Goal: Task Accomplishment & Management: Manage account settings

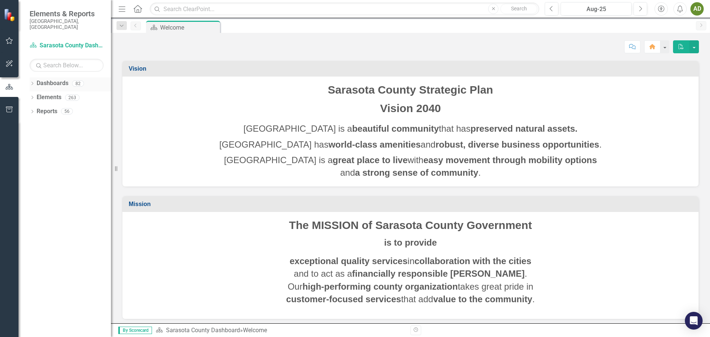
click at [33, 82] on icon "Dropdown" at bounding box center [32, 84] width 5 height 4
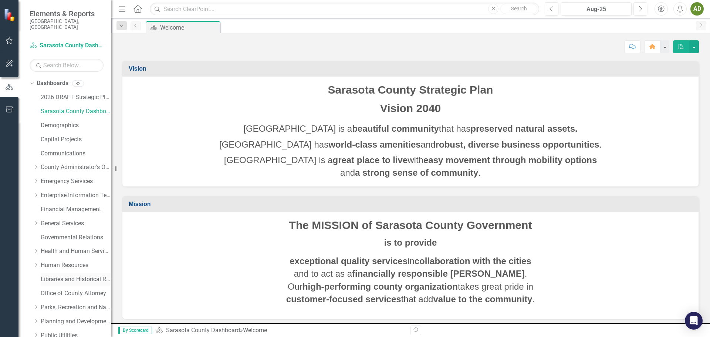
click at [56, 275] on link "Libraries and Historical Resources" at bounding box center [76, 279] width 70 height 9
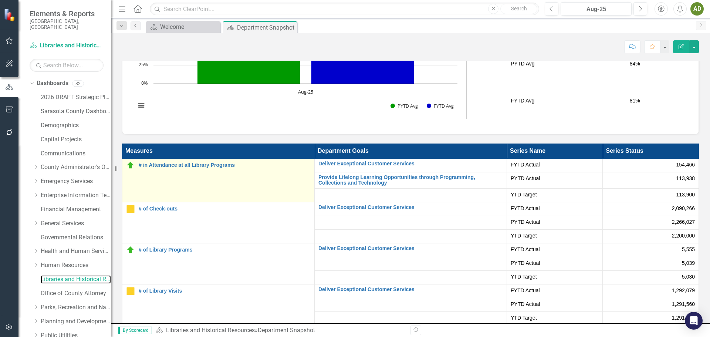
scroll to position [1331, 0]
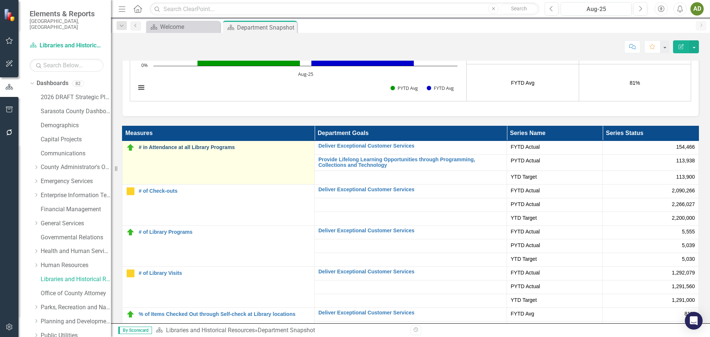
click at [174, 146] on link "# in Attendance at all Library Programs" at bounding box center [225, 148] width 172 height 6
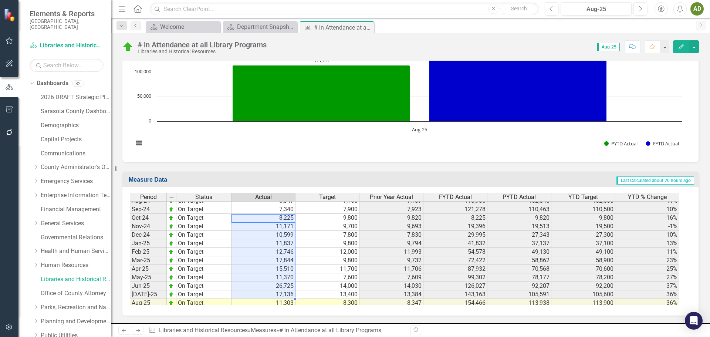
scroll to position [1114, 0]
drag, startPoint x: 266, startPoint y: 220, endPoint x: 269, endPoint y: 298, distance: 78.8
click at [269, 300] on tbody "Aug-23 On Target 7,437 5,300 5,281 102,540 92,197 91,200 11% Sept-23 On Target …" at bounding box center [404, 214] width 549 height 247
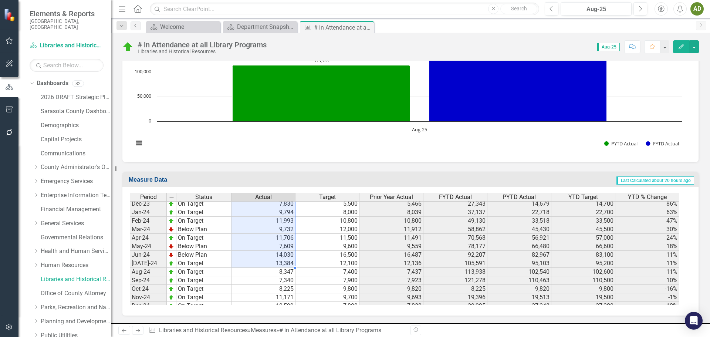
scroll to position [1054, 0]
drag, startPoint x: 264, startPoint y: 225, endPoint x: 271, endPoint y: 260, distance: 35.5
click at [271, 260] on tbody "Aug-22 Below Plan 5,281 8,500 7,998 92,197 86,476 93,500 7% Sep-22 On Target 5,…" at bounding box center [404, 198] width 549 height 298
click at [130, 254] on div "Period Status Actual Target Prior Year Actual FYTD Actual PYTD Actual YTD Targe…" at bounding box center [130, 239] width 0 height 315
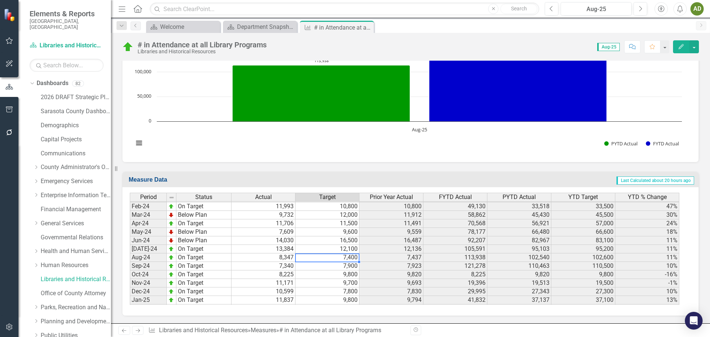
scroll to position [1017, 0]
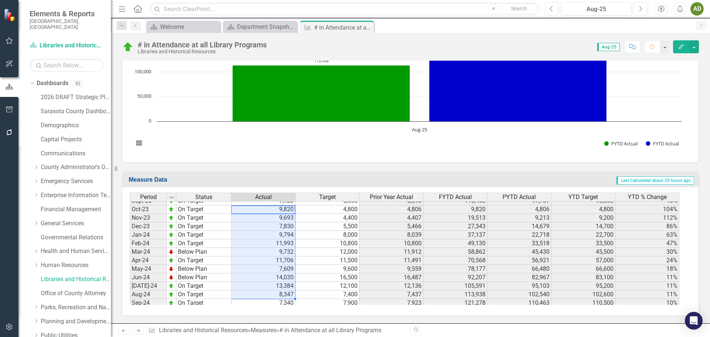
drag, startPoint x: 265, startPoint y: 210, endPoint x: 275, endPoint y: 292, distance: 82.7
click at [275, 293] on tbody "Jan-23 On Target 8,039 5,500 5,649 22,718 26,860 25,200 -15% Feb-23 On Target 1…" at bounding box center [404, 281] width 549 height 306
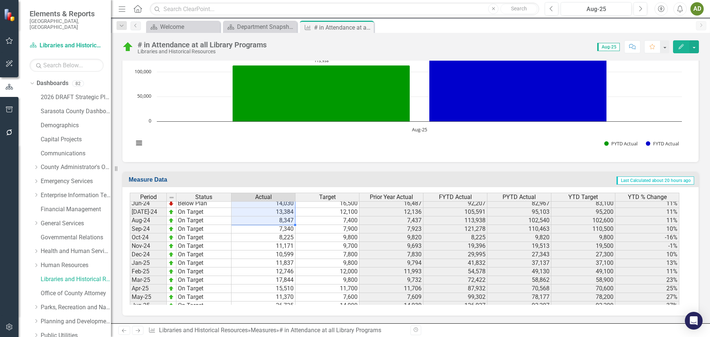
scroll to position [0, 0]
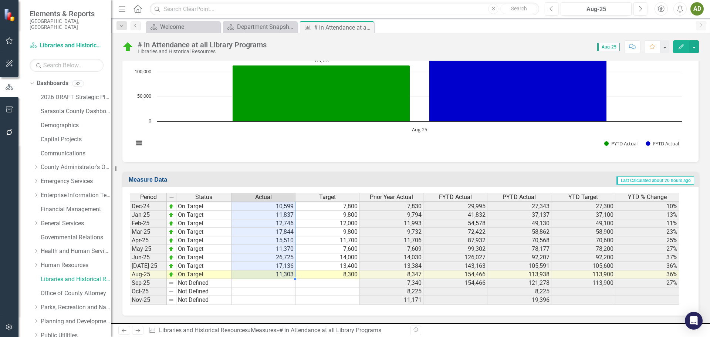
drag, startPoint x: 268, startPoint y: 238, endPoint x: 273, endPoint y: 274, distance: 35.8
click at [273, 274] on tbody "Jan-23 On Target 8,039 5,500 5,649 22,718 26,860 25,200 -15% Feb-23 On Target 1…" at bounding box center [404, 159] width 549 height 306
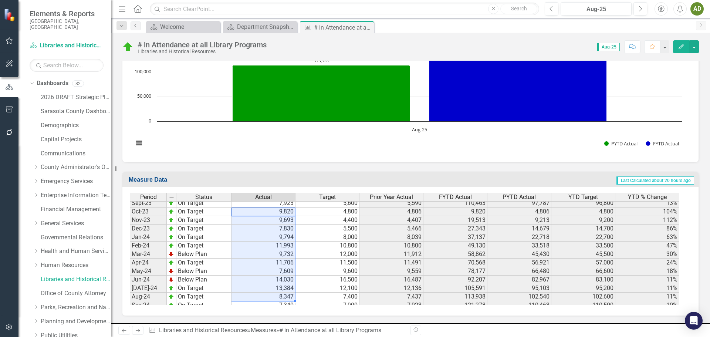
drag, startPoint x: 272, startPoint y: 213, endPoint x: 279, endPoint y: 301, distance: 88.3
click at [279, 301] on tbody "Oct-22 Below Plan 4,806 8,500 10,035 4,806 10,035 8,500 -52% Nov-22 Below Plan …" at bounding box center [404, 254] width 549 height 298
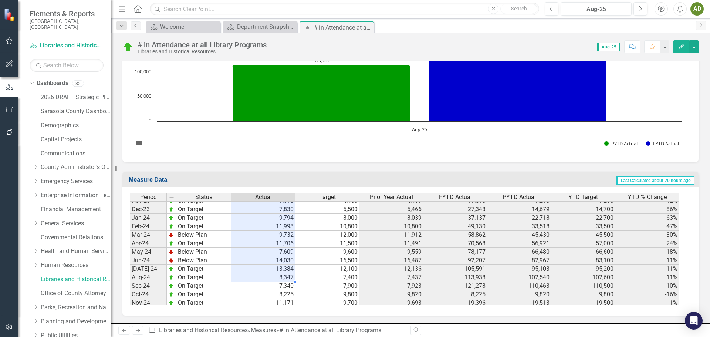
scroll to position [1052, 0]
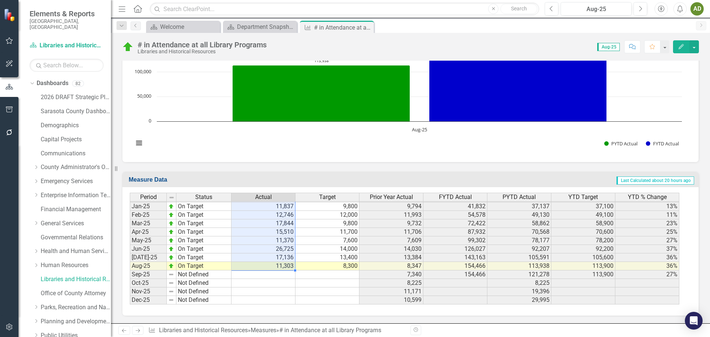
drag, startPoint x: 269, startPoint y: 276, endPoint x: 282, endPoint y: 267, distance: 15.8
click at [282, 267] on tbody "Aug-23 On Target 7,437 5,300 5,281 102,540 92,197 91,200 11% Sept-23 On Target …" at bounding box center [404, 180] width 549 height 247
click at [130, 287] on div "Period Status Actual Target Prior Year Actual FYTD Actual PYTD Actual YTD Targe…" at bounding box center [130, 176] width 0 height 256
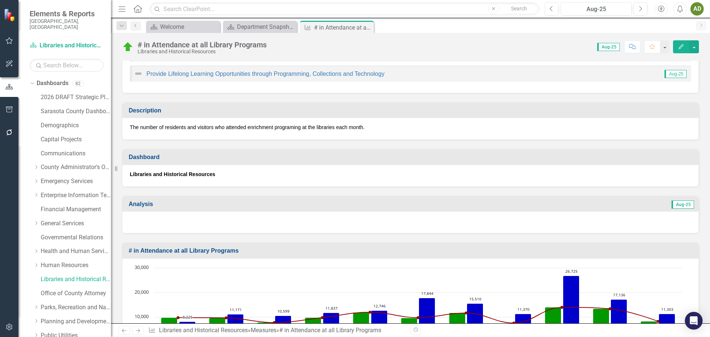
click at [233, 215] on div at bounding box center [410, 221] width 576 height 21
click at [196, 217] on div at bounding box center [410, 221] width 576 height 21
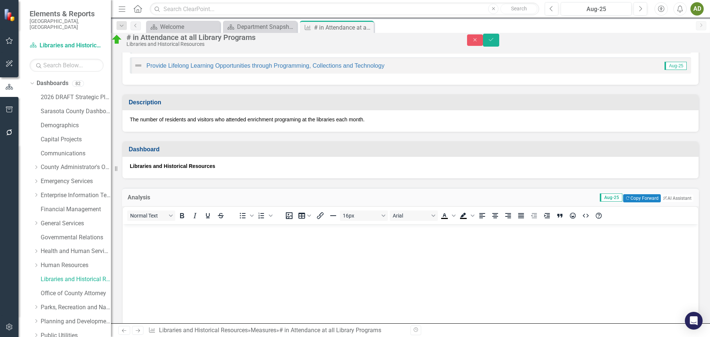
scroll to position [0, 0]
click at [147, 234] on p "Rich Text Area. Press ALT-0 for help." at bounding box center [411, 230] width 572 height 9
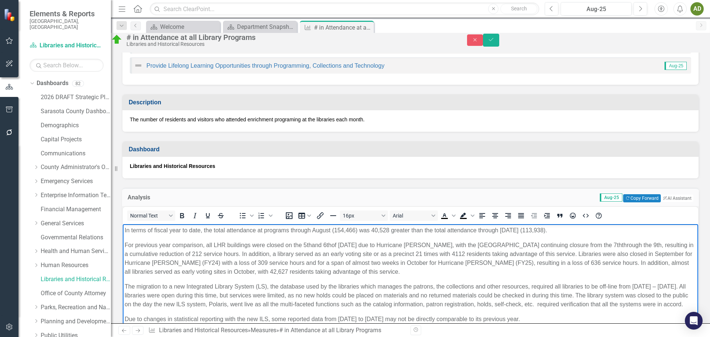
scroll to position [69, 0]
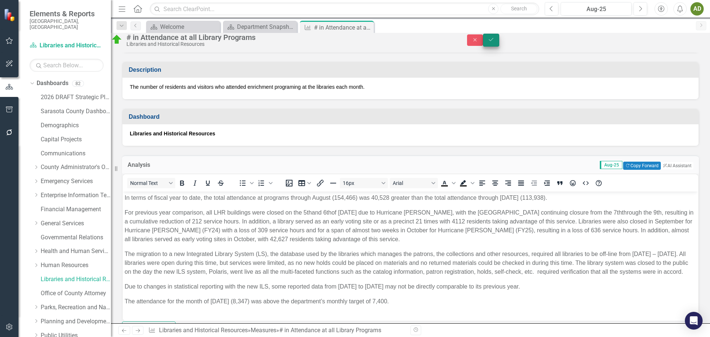
click at [494, 41] on icon "Save" at bounding box center [491, 39] width 7 height 5
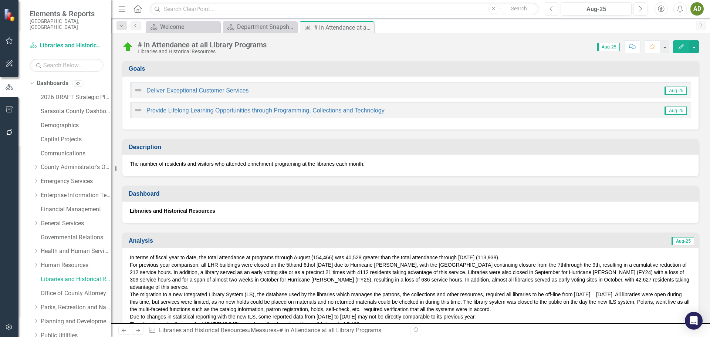
click at [550, 9] on icon "Previous" at bounding box center [551, 9] width 4 height 7
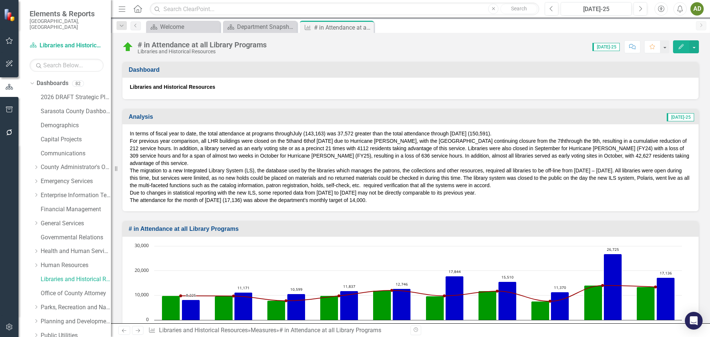
scroll to position [111, 0]
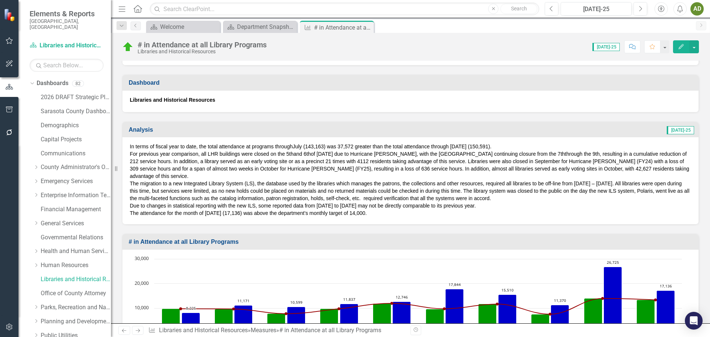
click at [488, 144] on span "July (143,163) was 37,572 greater than the total attendance through July 2024 (…" at bounding box center [391, 146] width 199 height 6
click at [482, 145] on span "July (143,163) was 37,572 greater than the total attendance through July 2024 (…" at bounding box center [391, 146] width 199 height 6
click at [481, 145] on span "July (143,163) was 37,572 greater than the total attendance through July 2024 (…" at bounding box center [391, 146] width 199 height 6
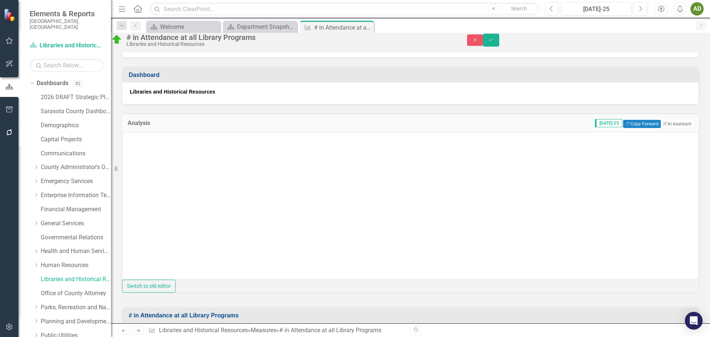
click at [481, 145] on div "Switch to old editor" at bounding box center [410, 212] width 577 height 161
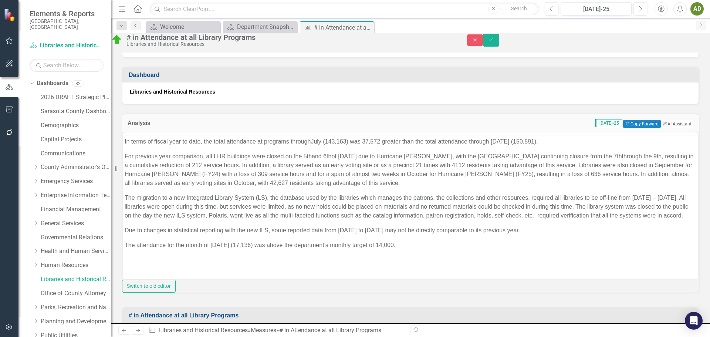
scroll to position [0, 0]
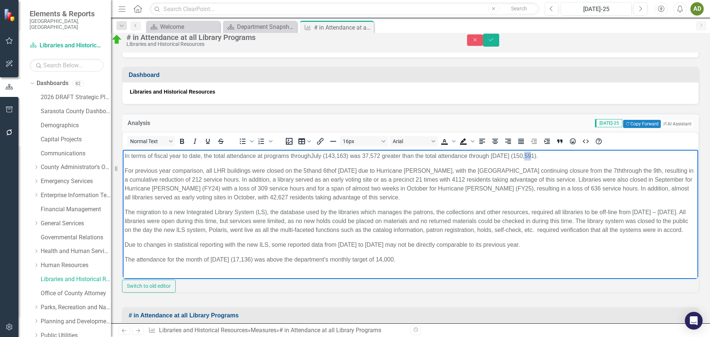
drag, startPoint x: 524, startPoint y: 155, endPoint x: 531, endPoint y: 154, distance: 6.7
click at [531, 154] on span "July (143,163) was 37,572 greater than the total attendance through July 2024 (…" at bounding box center [424, 155] width 227 height 6
click at [494, 42] on icon "Save" at bounding box center [491, 39] width 7 height 5
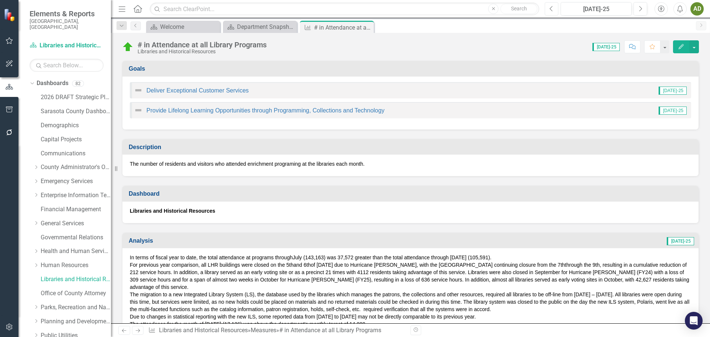
click at [551, 10] on icon "Previous" at bounding box center [551, 9] width 4 height 7
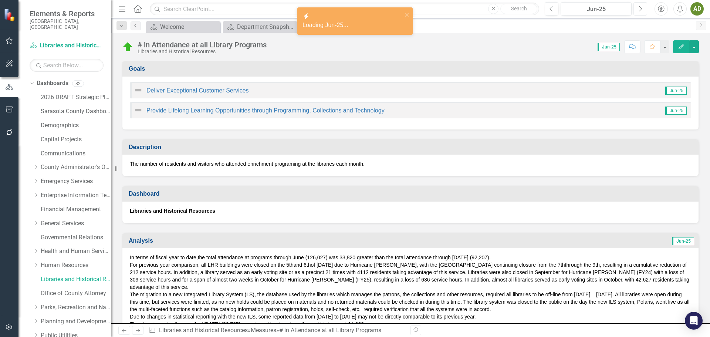
click at [640, 11] on icon "Next" at bounding box center [640, 9] width 4 height 7
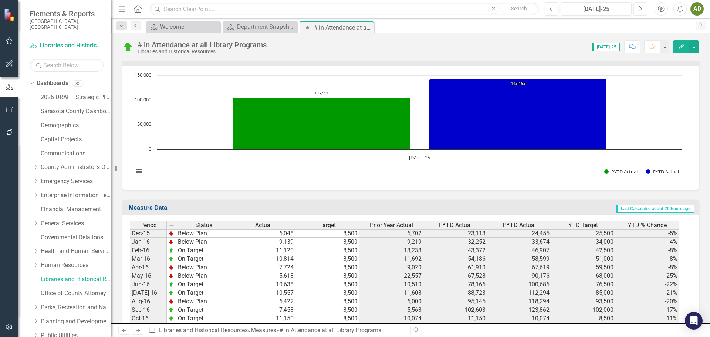
scroll to position [259, 0]
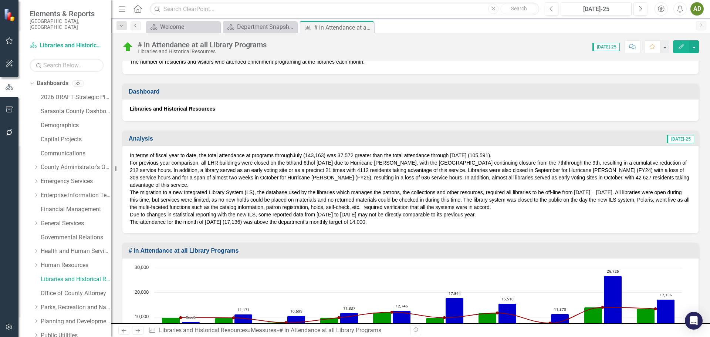
click at [680, 47] on icon "Edit" at bounding box center [681, 46] width 7 height 5
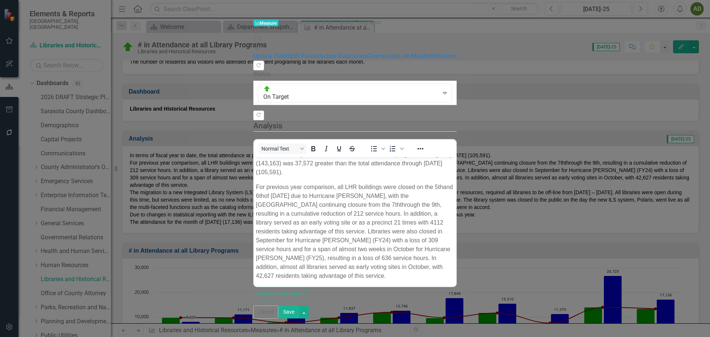
scroll to position [11, 0]
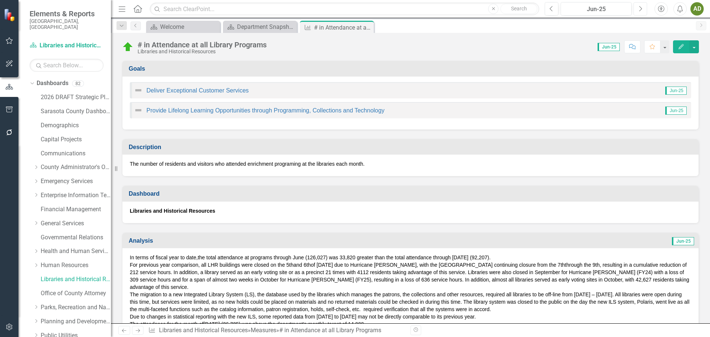
click at [638, 7] on icon "Next" at bounding box center [640, 9] width 4 height 7
click at [679, 46] on icon "Edit" at bounding box center [681, 46] width 7 height 5
click at [640, 10] on icon "Next" at bounding box center [640, 9] width 4 height 7
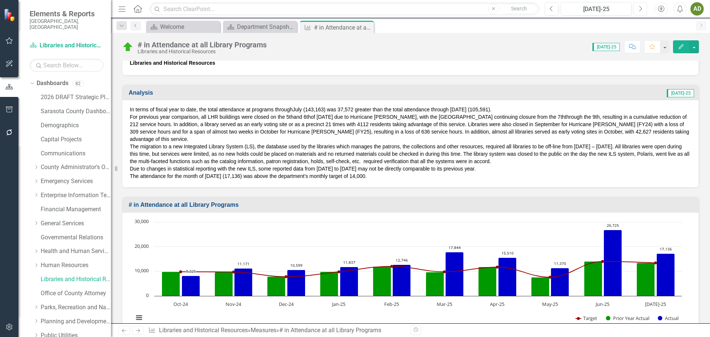
scroll to position [111, 0]
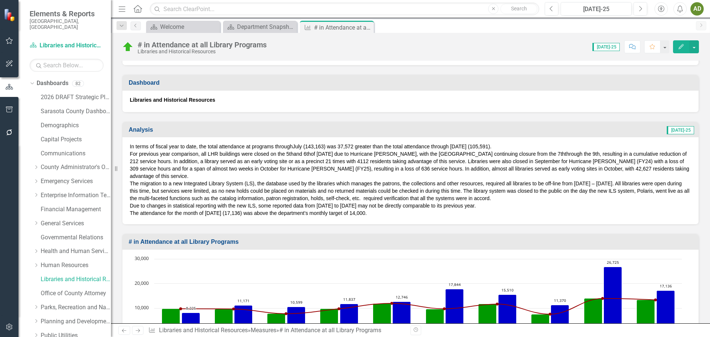
click at [512, 199] on p "The migration to a new Integrated Library System (LS), the database used by the…" at bounding box center [410, 191] width 561 height 22
click at [505, 197] on p "The migration to a new Integrated Library System (LS), the database used by the…" at bounding box center [410, 191] width 561 height 22
click at [503, 199] on p "The migration to a new Integrated Library System (LS), the database used by the…" at bounding box center [410, 191] width 561 height 22
click at [505, 199] on p "The migration to a new Integrated Library System (LS), the database used by the…" at bounding box center [410, 191] width 561 height 22
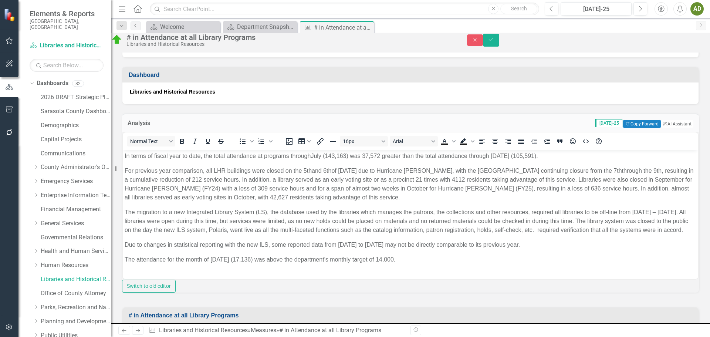
scroll to position [0, 0]
click at [494, 42] on icon "Save" at bounding box center [491, 39] width 7 height 5
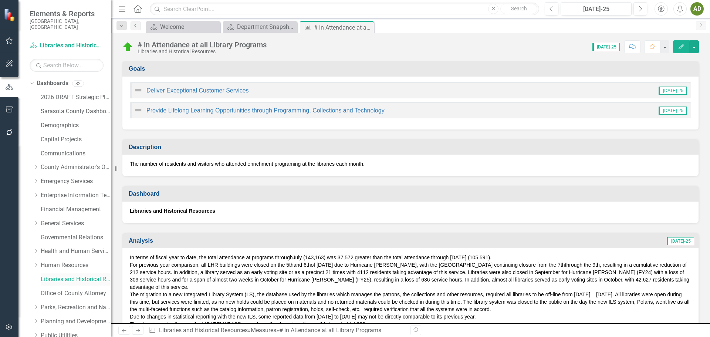
click at [69, 275] on link "Libraries and Historical Resources" at bounding box center [76, 279] width 70 height 9
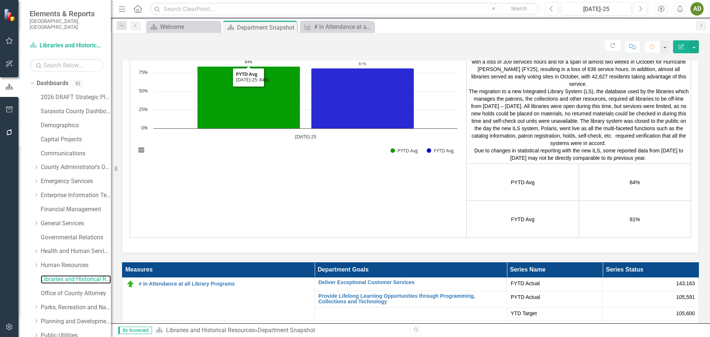
scroll to position [1442, 0]
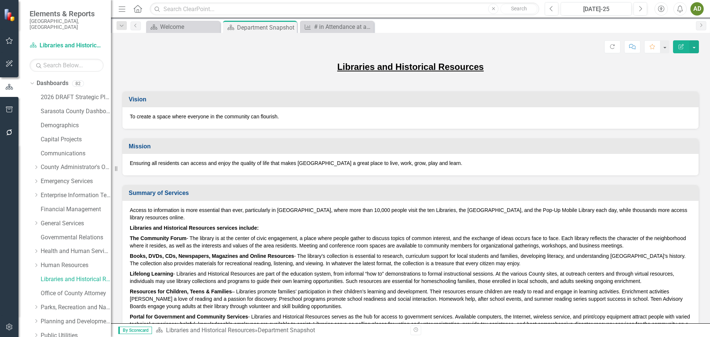
scroll to position [1442, 0]
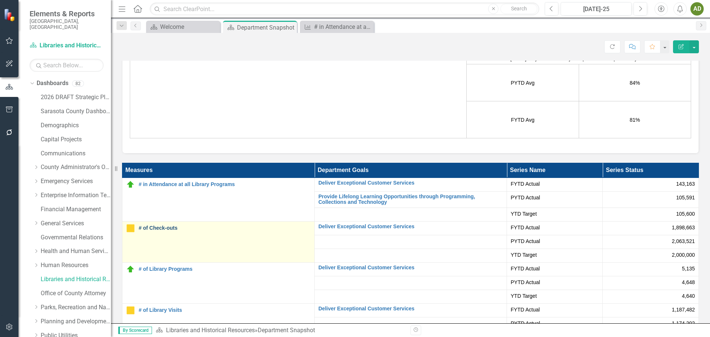
drag, startPoint x: 0, startPoint y: 0, endPoint x: 174, endPoint y: 214, distance: 275.9
click at [174, 225] on link "# of Check-outs" at bounding box center [225, 228] width 172 height 6
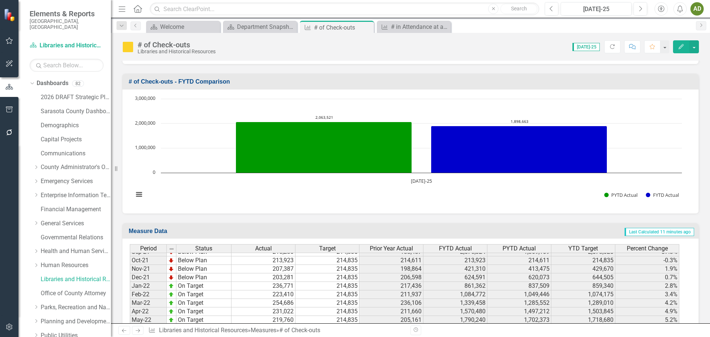
scroll to position [867, 0]
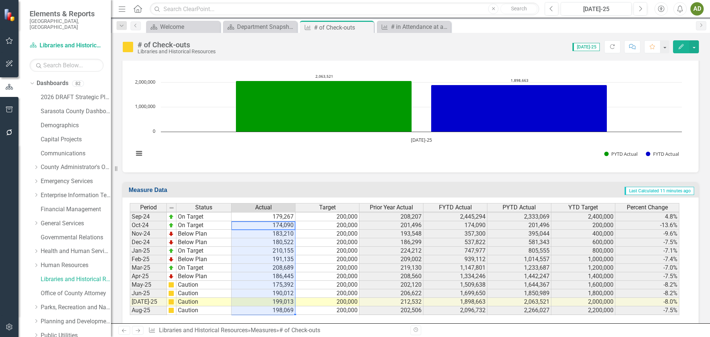
drag, startPoint x: 268, startPoint y: 224, endPoint x: 271, endPoint y: 304, distance: 80.7
click at [271, 304] on tbody "Aug-23 Caution 198,583 200,000 232,479 2,124,862 2,495,731 2,200,000 -14.9% Sep…" at bounding box center [404, 225] width 549 height 247
drag, startPoint x: 265, startPoint y: 217, endPoint x: 271, endPoint y: 301, distance: 83.8
click at [271, 301] on tbody "Aug-23 Caution 198,583 200,000 232,479 2,124,862 2,495,731 2,200,000 -14.9% Sep…" at bounding box center [404, 225] width 549 height 247
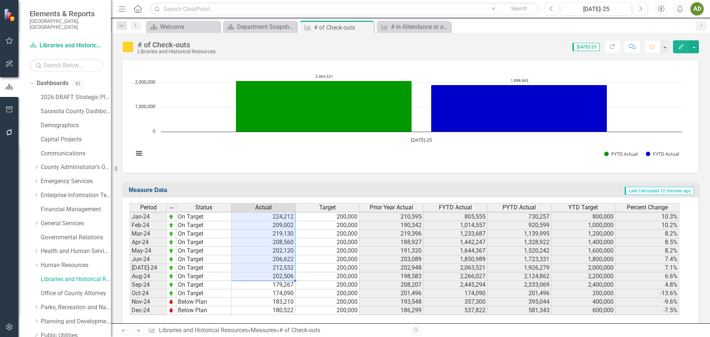
drag, startPoint x: 260, startPoint y: 226, endPoint x: 265, endPoint y: 271, distance: 45.4
click at [265, 271] on tbody "Aug-22 On Target 232,479 214,835 225,162 2,495,731 2,366,044 2,363,185 5.5% Sep…" at bounding box center [404, 221] width 549 height 306
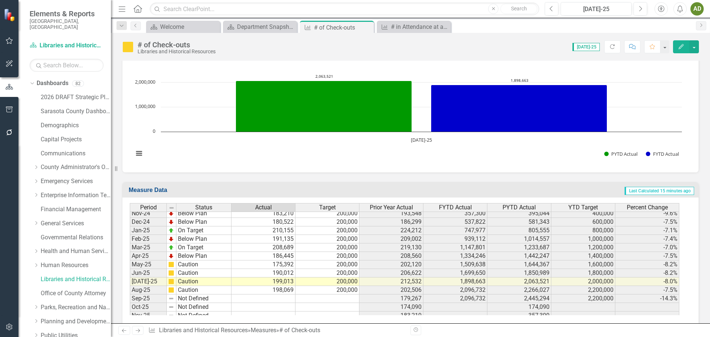
scroll to position [1148, 0]
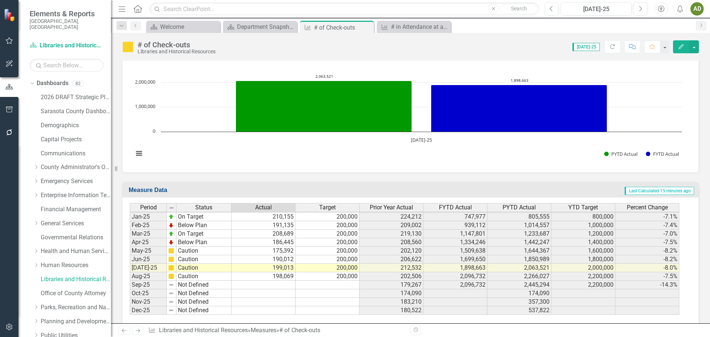
click at [258, 272] on td "198,069" at bounding box center [263, 276] width 64 height 9
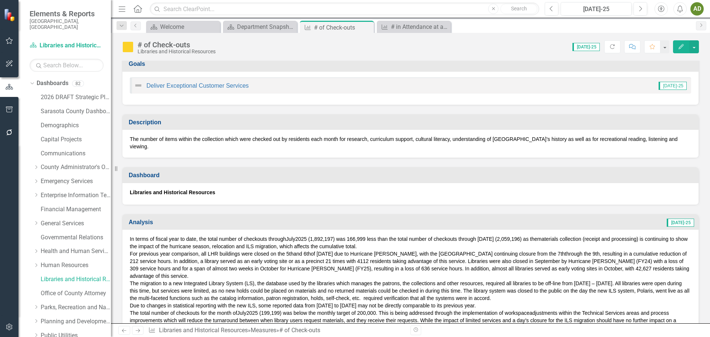
scroll to position [0, 0]
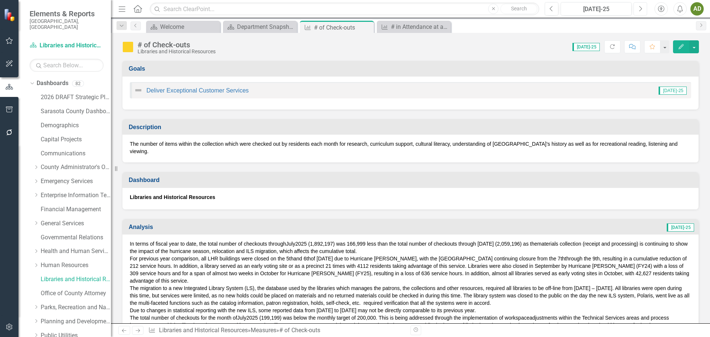
click at [638, 9] on button "Next" at bounding box center [640, 8] width 14 height 13
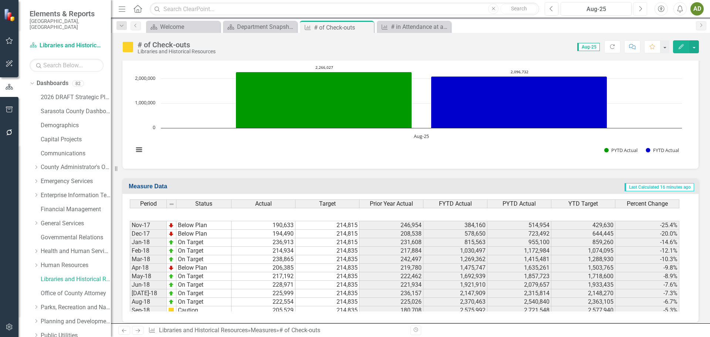
scroll to position [480, 0]
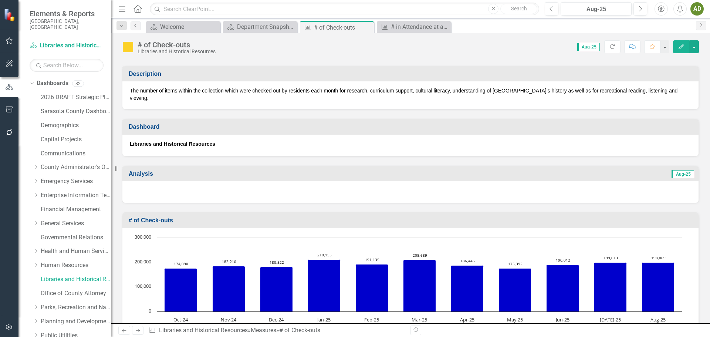
click at [157, 181] on div at bounding box center [410, 191] width 576 height 21
click at [153, 181] on div at bounding box center [410, 191] width 576 height 21
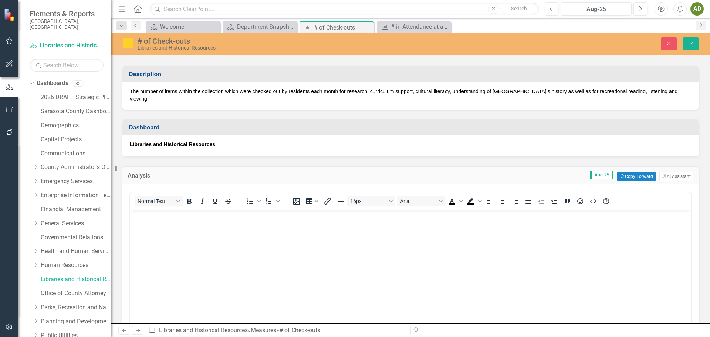
click at [159, 224] on body "Rich Text Area. Press ALT-0 for help." at bounding box center [410, 265] width 560 height 111
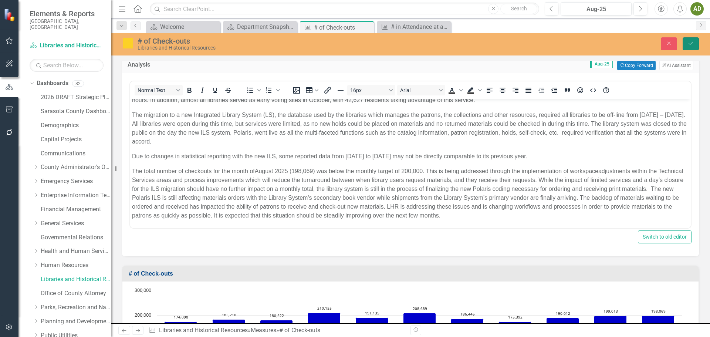
click at [692, 43] on icon "submit" at bounding box center [690, 43] width 4 height 3
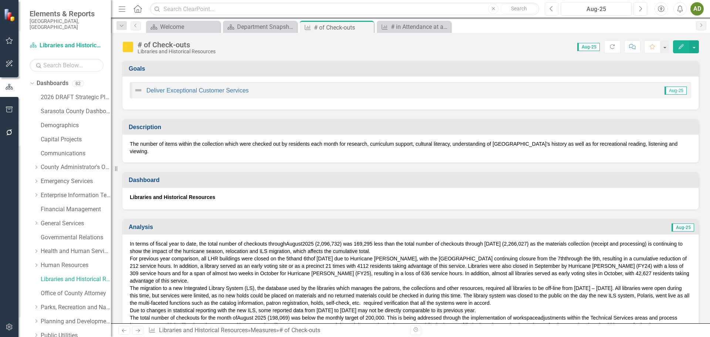
click at [551, 11] on icon "Previous" at bounding box center [551, 9] width 4 height 7
click at [328, 241] on span "1,892,197) was 166,999 less than the total number of checkouts through July 202…" at bounding box center [423, 244] width 227 height 6
click at [320, 241] on span "1,892,197) was 166,999 less than the total number of checkouts through July 202…" at bounding box center [423, 244] width 227 height 6
click at [679, 46] on icon "Edit" at bounding box center [681, 46] width 7 height 5
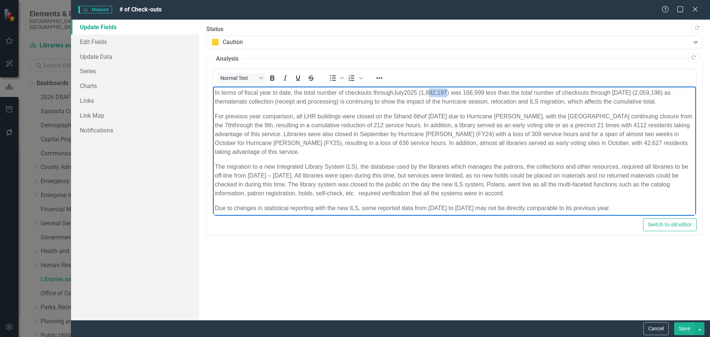
drag, startPoint x: 432, startPoint y: 92, endPoint x: 448, endPoint y: 91, distance: 16.7
click at [448, 91] on span "1,892,197) was 166,999 less than the total number of checkouts through July 202…" at bounding box center [441, 96] width 455 height 15
drag, startPoint x: 467, startPoint y: 92, endPoint x: 487, endPoint y: 89, distance: 20.5
click at [487, 89] on span "1,898,663) was 166,999 less than the total number of checkouts through July 202…" at bounding box center [441, 96] width 455 height 15
drag, startPoint x: 645, startPoint y: 92, endPoint x: 664, endPoint y: 92, distance: 18.9
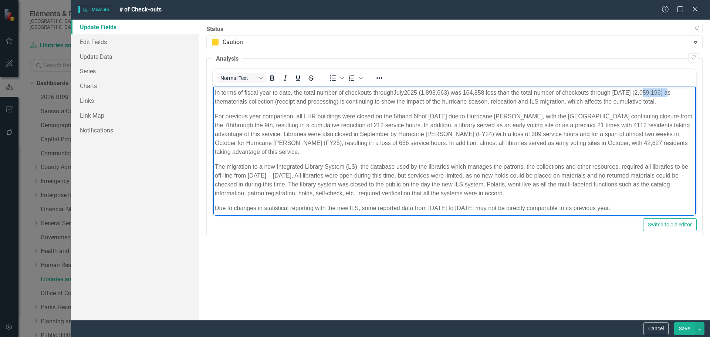
click at [670, 92] on span "1,898,663) was 164,858 less than the total number of checkouts through July 202…" at bounding box center [441, 96] width 455 height 15
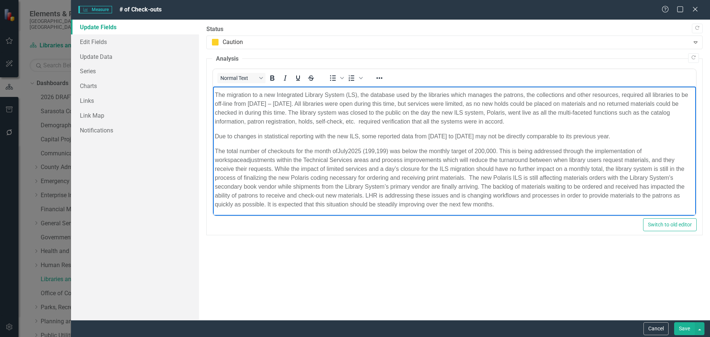
scroll to position [73, 0]
click at [385, 149] on span "2025 (199,199) was below the monthly target of 200,000. This is being addressed…" at bounding box center [491, 150] width 287 height 6
drag, startPoint x: 379, startPoint y: 148, endPoint x: 388, endPoint y: 149, distance: 8.9
click at [388, 149] on span "2025 (199,199) was below the monthly target of 200,000. This is being addressed…" at bounding box center [491, 150] width 287 height 6
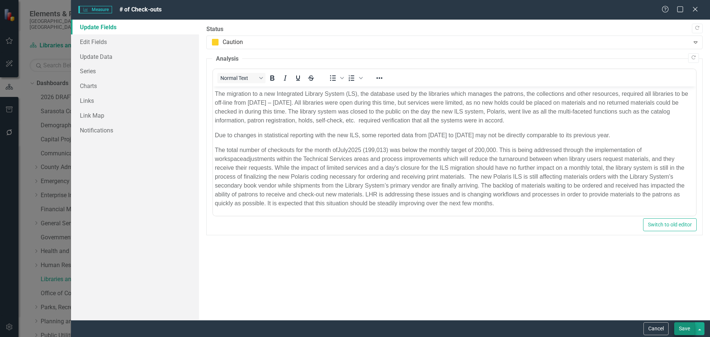
click at [683, 327] on button "Save" at bounding box center [684, 328] width 21 height 13
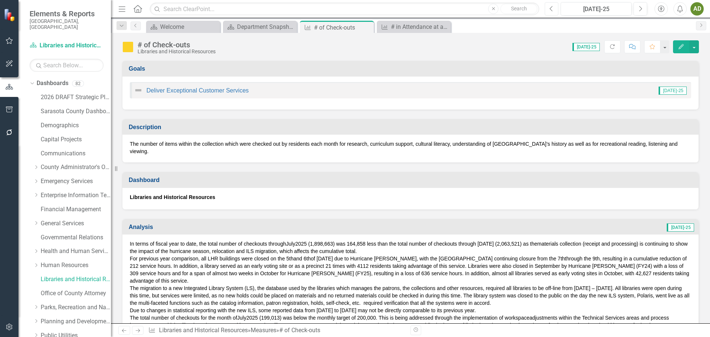
click at [551, 9] on icon "Previous" at bounding box center [551, 9] width 4 height 7
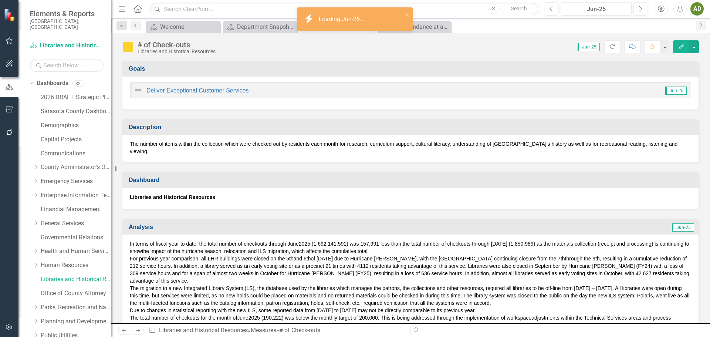
click at [323, 241] on span "1,692,141,591) was 157,991 less than the total number of checkouts through June…" at bounding box center [409, 247] width 559 height 13
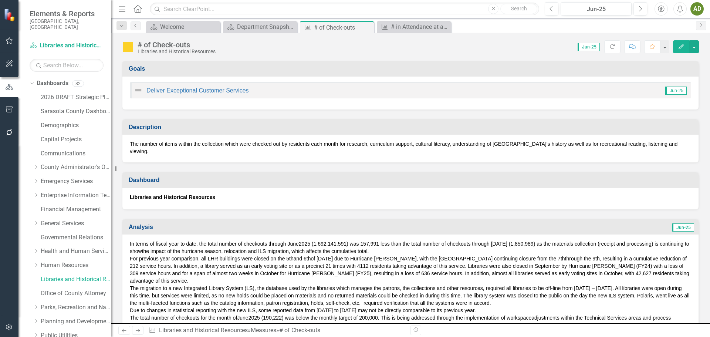
click at [678, 46] on icon "Edit" at bounding box center [681, 46] width 7 height 5
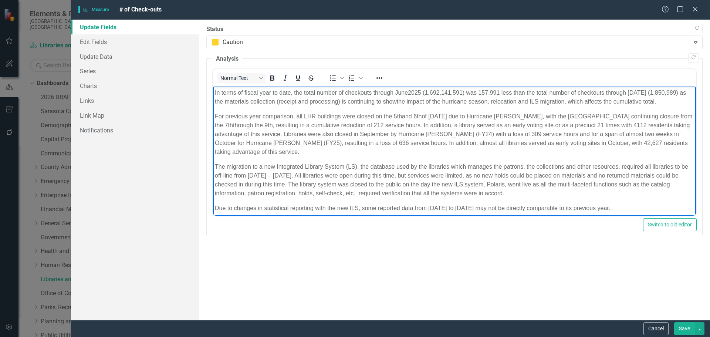
click at [427, 91] on span "1,692,141,591) was 157,991 less than the total number of checkouts through June…" at bounding box center [449, 96] width 471 height 15
drag, startPoint x: 431, startPoint y: 92, endPoint x: 462, endPoint y: 91, distance: 30.7
click at [462, 91] on span "1,692,141,591) was 157,991 less than the total number of checkouts through June…" at bounding box center [449, 96] width 471 height 15
drag, startPoint x: 472, startPoint y: 92, endPoint x: 492, endPoint y: 91, distance: 20.3
click at [492, 91] on span "1,699,6501) was 157,991 less than the total number of checkouts through June 20…" at bounding box center [450, 96] width 473 height 15
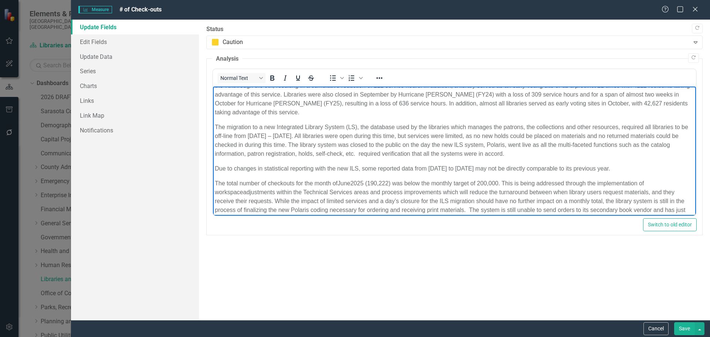
scroll to position [55, 0]
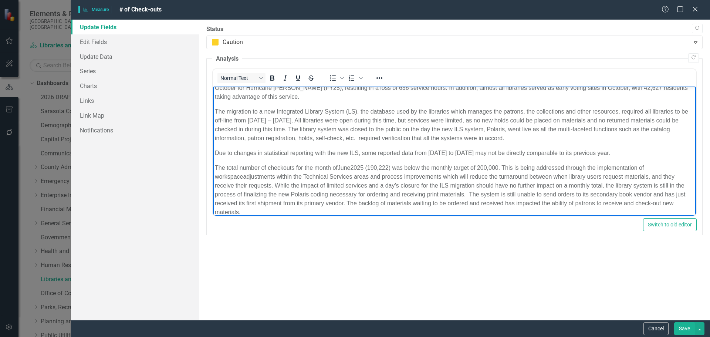
click at [372, 167] on span "2025 (190,222) was below the monthly target of 200,000. This is being addressed…" at bounding box center [493, 168] width 287 height 6
click at [370, 167] on span "2025 (190,222) was below the monthly target of 200,000. This is being addressed…" at bounding box center [493, 168] width 287 height 6
drag, startPoint x: 370, startPoint y: 167, endPoint x: 391, endPoint y: 166, distance: 21.1
click at [391, 166] on span "2025 (190,222) was below the monthly target of 200,000. This is being addressed…" at bounding box center [493, 168] width 287 height 6
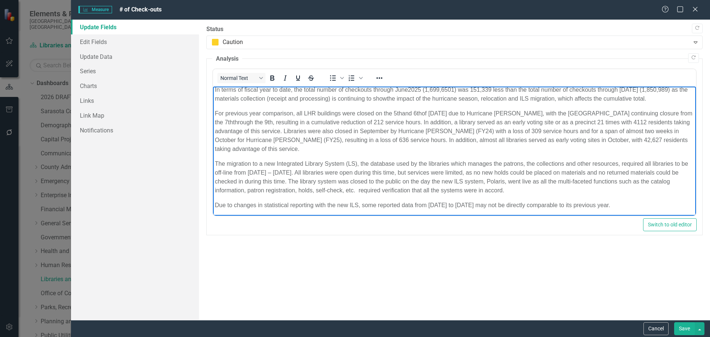
scroll to position [0, 0]
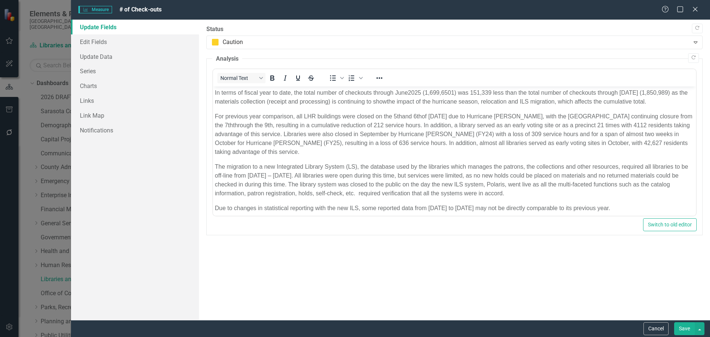
click at [684, 327] on button "Save" at bounding box center [684, 328] width 21 height 13
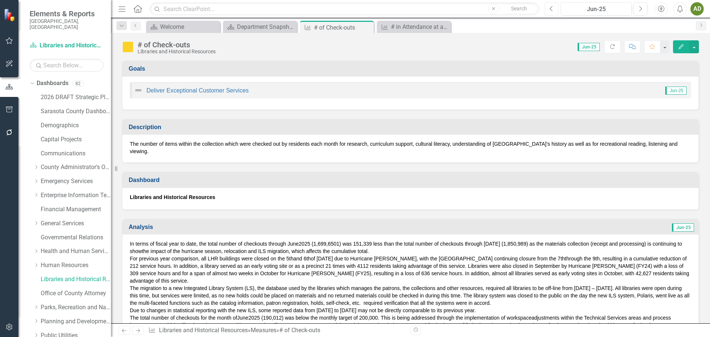
click at [551, 10] on icon "Previous" at bounding box center [551, 9] width 4 height 7
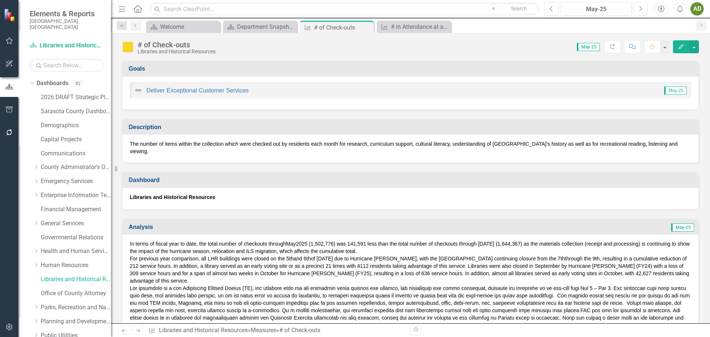
click at [325, 241] on span "1,502,776) was 141,591 less than the total number of checkouts through May 2024…" at bounding box center [410, 247] width 560 height 13
click at [326, 241] on span "1,502,776) was 141,591 less than the total number of checkouts through May 2024…" at bounding box center [410, 247] width 560 height 13
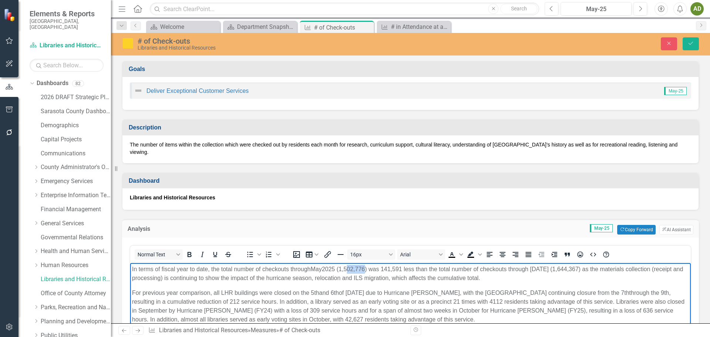
drag, startPoint x: 350, startPoint y: 267, endPoint x: 367, endPoint y: 267, distance: 17.0
click at [367, 267] on span "1,502,776) was 141,591 less than the total number of checkouts through May 2024…" at bounding box center [407, 273] width 551 height 15
drag, startPoint x: 385, startPoint y: 268, endPoint x: 401, endPoint y: 269, distance: 15.5
click at [404, 268] on span "1,509,638) was 141,591 less than the total number of checkouts through May 2024…" at bounding box center [407, 273] width 551 height 15
drag, startPoint x: 570, startPoint y: 268, endPoint x: 588, endPoint y: 268, distance: 17.8
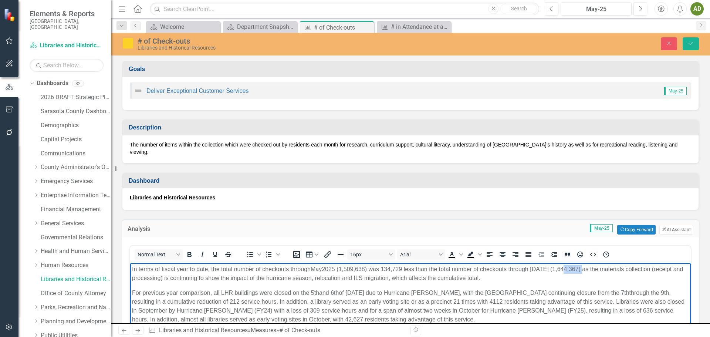
click at [588, 268] on span "1,509,638) was 134,729 less than the total number of checkouts through May 2024…" at bounding box center [407, 273] width 551 height 15
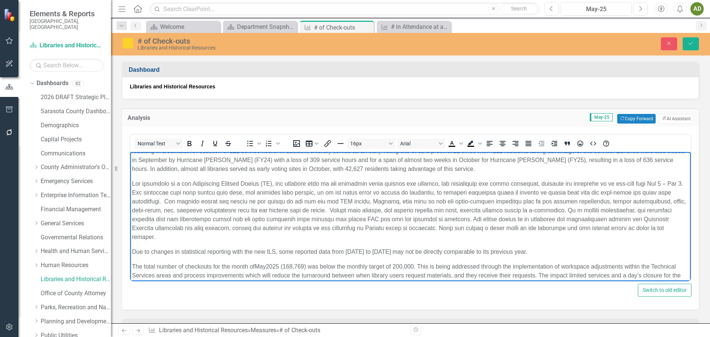
scroll to position [46, 0]
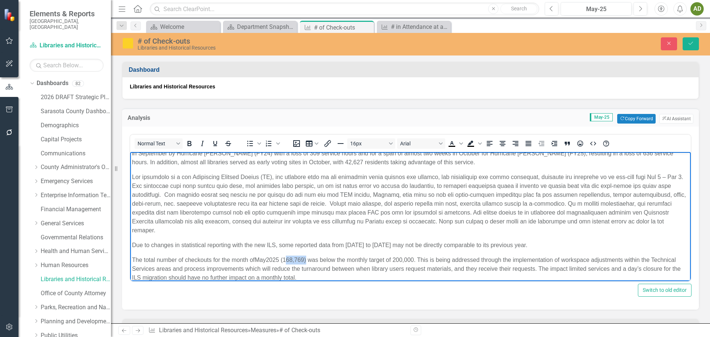
drag, startPoint x: 287, startPoint y: 251, endPoint x: 306, endPoint y: 250, distance: 19.6
click at [306, 257] on span "2025 (168,769) was below the monthly target of 200,000. This is being addressed…" at bounding box center [415, 260] width 299 height 6
click at [691, 42] on icon "Save" at bounding box center [690, 43] width 7 height 5
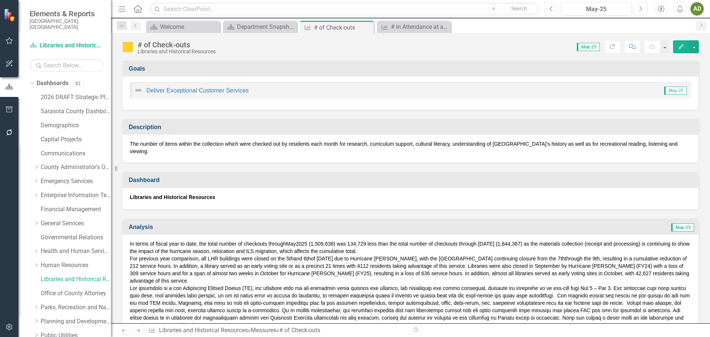
click at [552, 9] on icon "Previous" at bounding box center [551, 9] width 4 height 7
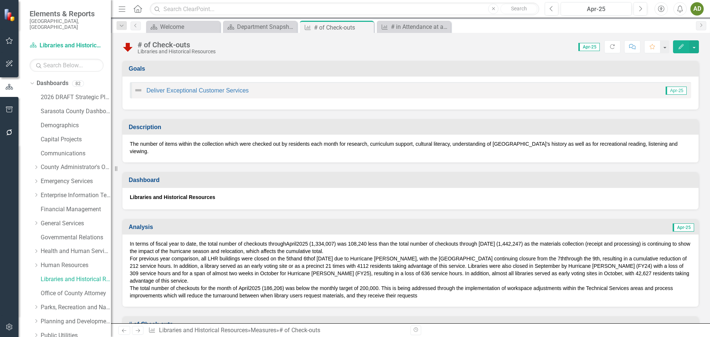
click at [322, 241] on span "1,334,007) was 108,240 less than the total number of checkouts through April 20…" at bounding box center [410, 247] width 560 height 13
click at [341, 241] on span "1,334,007) was 108,240 less than the total number of checkouts through April 20…" at bounding box center [410, 247] width 560 height 13
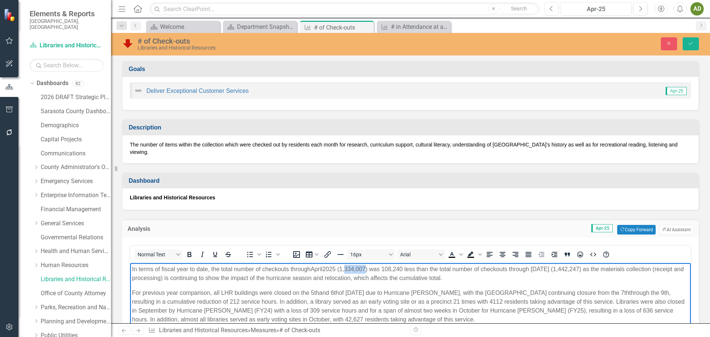
drag, startPoint x: 348, startPoint y: 267, endPoint x: 368, endPoint y: 268, distance: 20.7
click at [368, 268] on span "1,334,007) was 108,240 less than the total number of checkouts through April 20…" at bounding box center [408, 273] width 552 height 15
drag, startPoint x: 397, startPoint y: 269, endPoint x: 404, endPoint y: 268, distance: 7.4
click at [404, 268] on span "1,334,246) was 108,240 less than the total number of checkouts through April 20…" at bounding box center [408, 273] width 552 height 15
drag, startPoint x: 570, startPoint y: 268, endPoint x: 589, endPoint y: 268, distance: 18.9
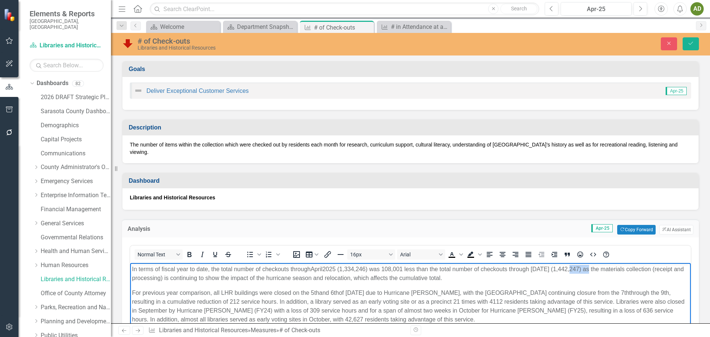
click at [589, 268] on span "1,334,246) was 108,001 less than the total number of checkouts through April 20…" at bounding box center [408, 273] width 552 height 15
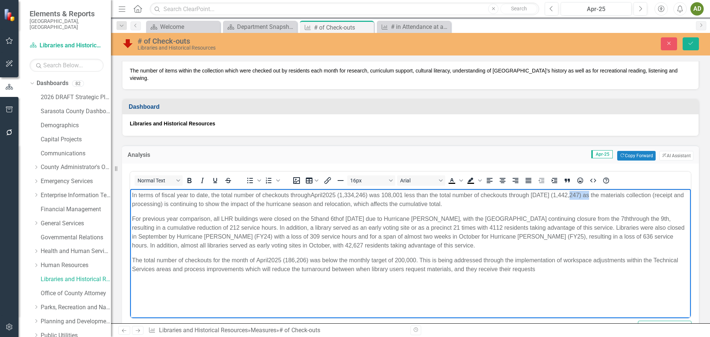
scroll to position [148, 0]
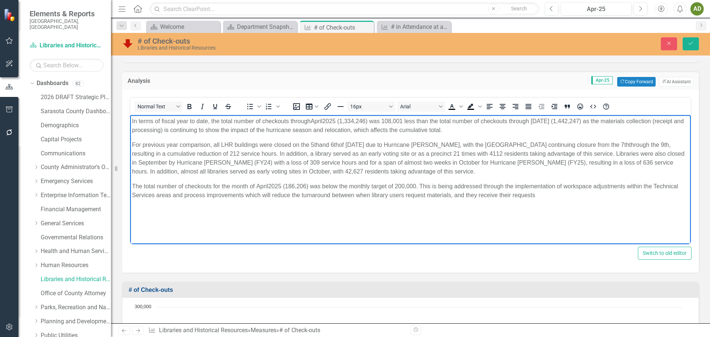
click at [567, 197] on p "The total number of checkouts for the month of April 2025 (186,206) was below t…" at bounding box center [410, 191] width 557 height 18
drag, startPoint x: 293, startPoint y: 185, endPoint x: 307, endPoint y: 185, distance: 13.7
click at [307, 185] on span "2025 (186,206) was below the monthly target of 200,000. This is being addressed…" at bounding box center [405, 190] width 546 height 15
click at [692, 42] on icon "Save" at bounding box center [690, 43] width 7 height 5
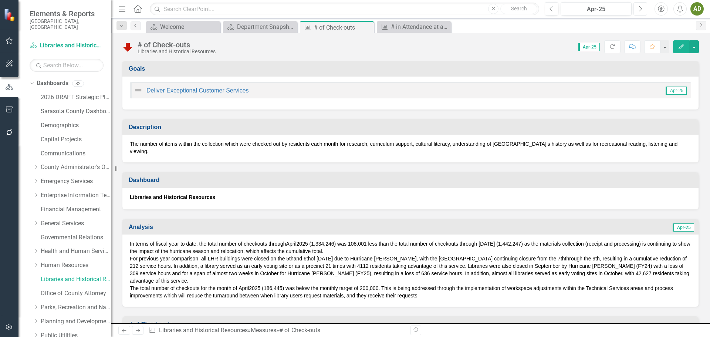
click at [640, 8] on icon "Next" at bounding box center [640, 9] width 4 height 7
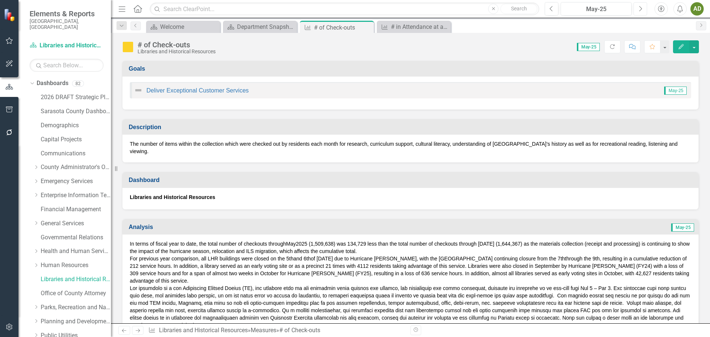
click at [640, 9] on icon "Next" at bounding box center [640, 9] width 4 height 7
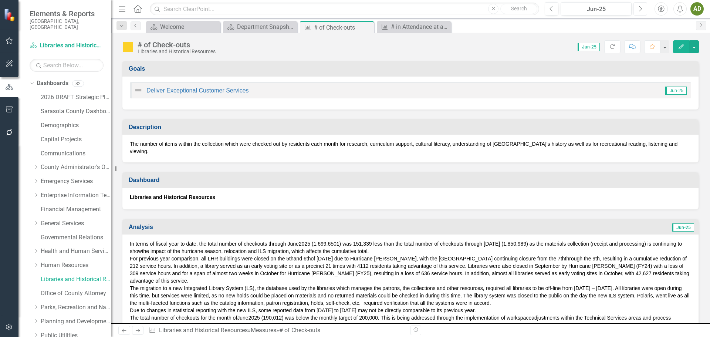
click at [641, 10] on icon "button" at bounding box center [640, 8] width 3 height 5
click at [553, 9] on icon "Previous" at bounding box center [551, 9] width 4 height 7
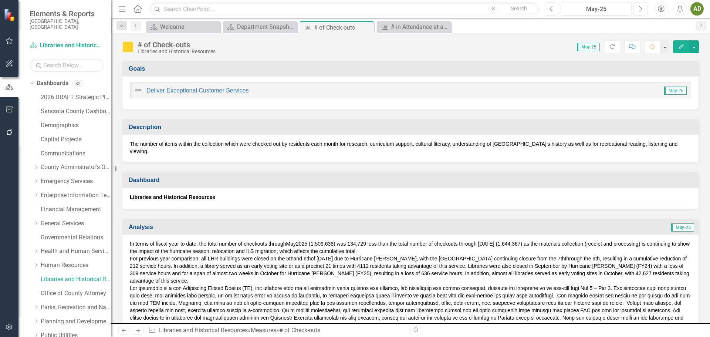
click at [552, 9] on icon "Previous" at bounding box center [551, 9] width 4 height 7
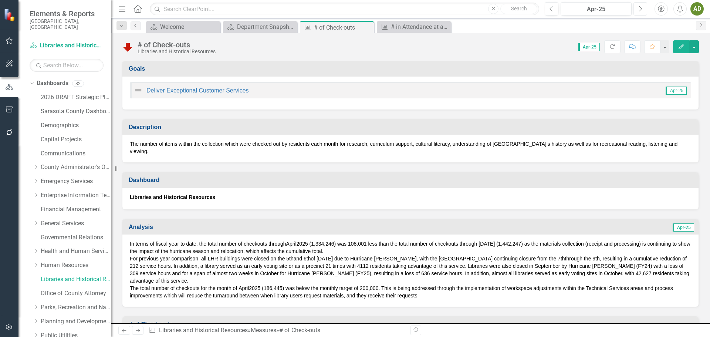
click at [642, 9] on icon "Next" at bounding box center [640, 9] width 4 height 7
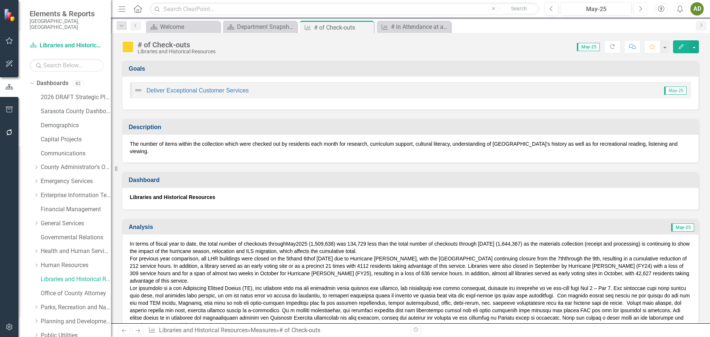
click at [640, 6] on icon "Next" at bounding box center [640, 9] width 4 height 7
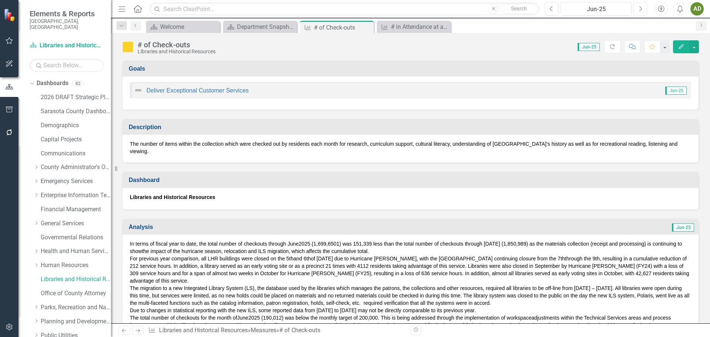
click at [641, 9] on icon "Next" at bounding box center [640, 9] width 4 height 7
click at [261, 28] on div "Department Snapshot" at bounding box center [261, 26] width 49 height 9
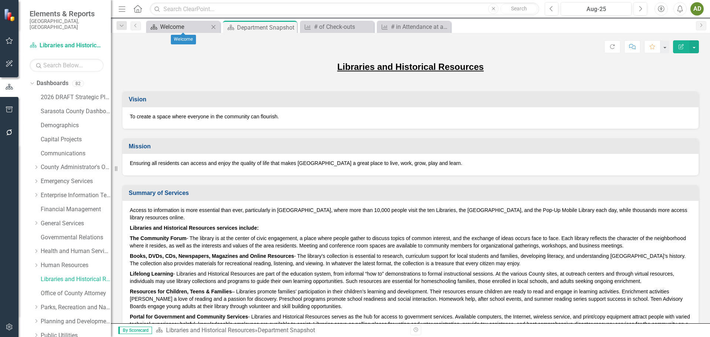
click at [188, 27] on div "Welcome" at bounding box center [184, 26] width 49 height 9
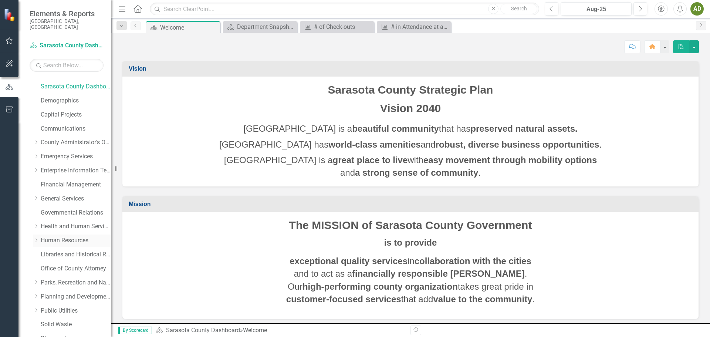
scroll to position [74, 0]
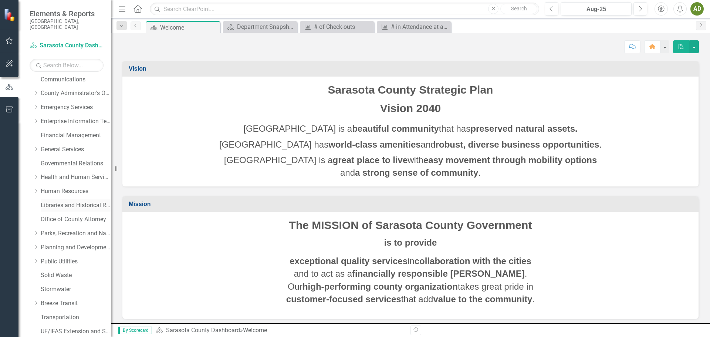
click at [55, 201] on link "Libraries and Historical Resources" at bounding box center [76, 205] width 70 height 9
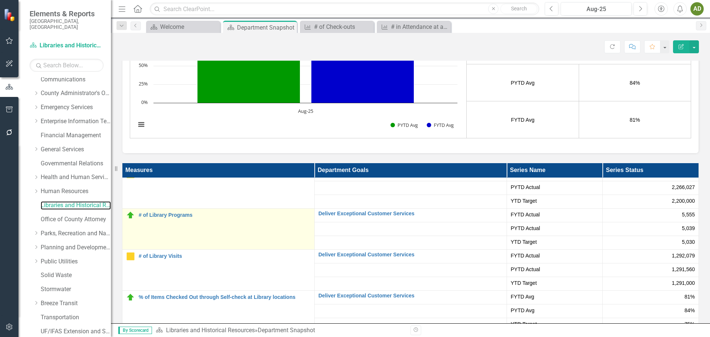
scroll to position [68, 0]
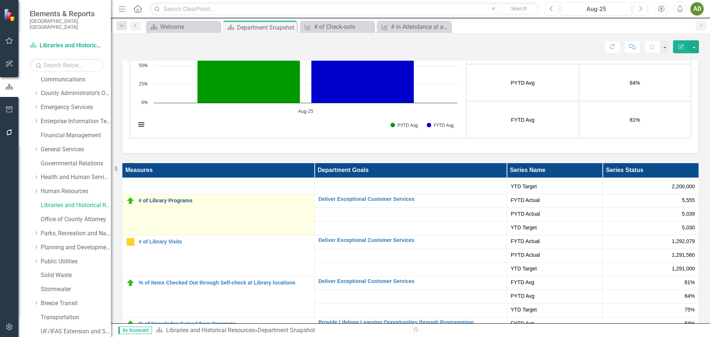
click at [186, 200] on link "# of Library Programs" at bounding box center [225, 201] width 172 height 6
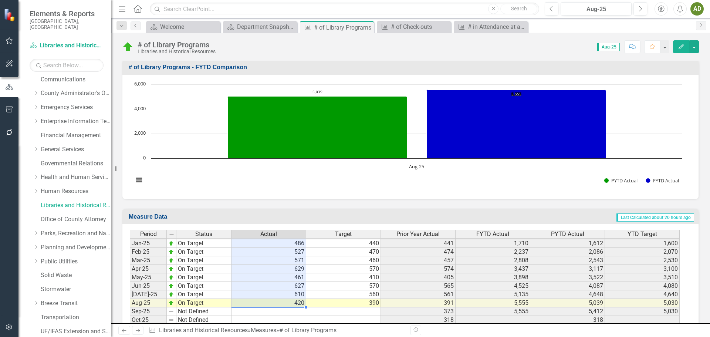
drag, startPoint x: 278, startPoint y: 247, endPoint x: 287, endPoint y: 303, distance: 56.6
click at [287, 303] on tbody "Aug-23 Caution 319 330 333 3,953 3,766 3,583 Sept-23 On Target 402 300 299 4,35…" at bounding box center [405, 217] width 550 height 247
click at [320, 264] on td "460" at bounding box center [343, 260] width 75 height 9
drag, startPoint x: 275, startPoint y: 256, endPoint x: 293, endPoint y: 304, distance: 51.5
click at [293, 304] on tbody "Aug-23 Caution 319 330 333 3,953 3,766 3,583 Sept-23 On Target 402 300 299 4,35…" at bounding box center [405, 217] width 550 height 247
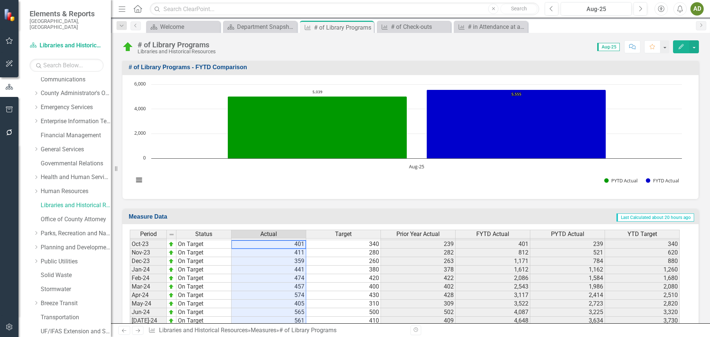
scroll to position [1037, 0]
drag, startPoint x: 284, startPoint y: 263, endPoint x: 294, endPoint y: 315, distance: 53.2
click at [292, 313] on tbody "Aug-22 On Target 333 333 183 3,766 1,721 3,663 Sep-22 On Target 299 333 235 4,0…" at bounding box center [405, 252] width 550 height 298
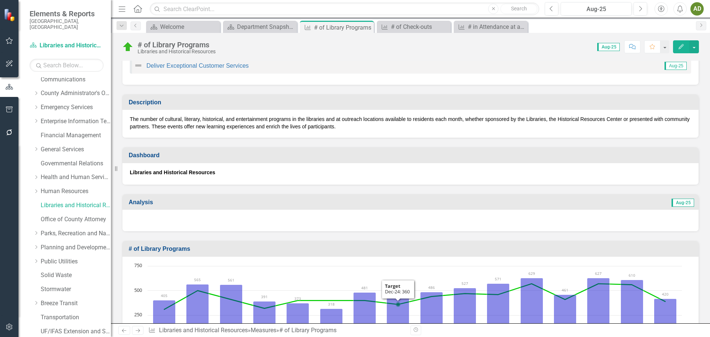
scroll to position [23, 0]
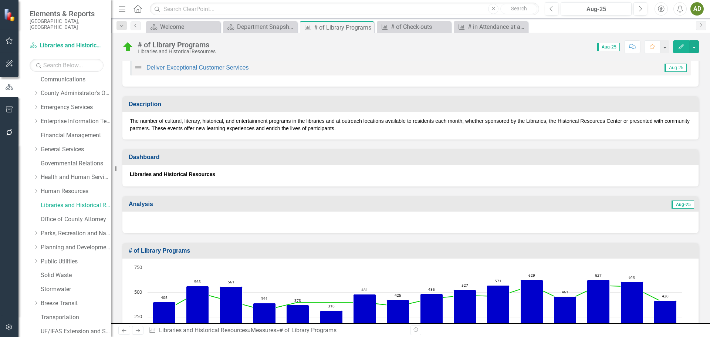
click at [149, 214] on div at bounding box center [410, 221] width 576 height 21
click at [149, 218] on div at bounding box center [410, 221] width 576 height 21
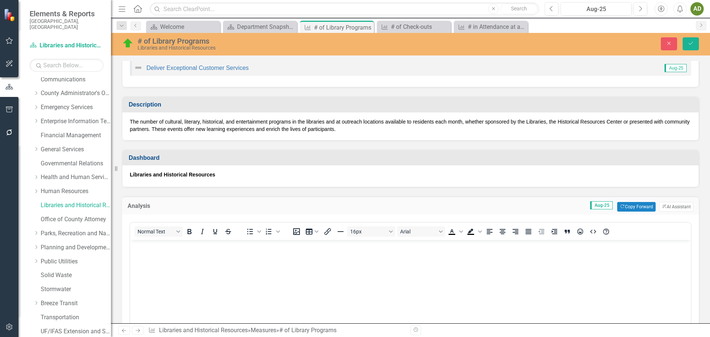
scroll to position [0, 0]
click at [165, 252] on body "Rich Text Area. Press ALT-0 for help." at bounding box center [410, 295] width 560 height 111
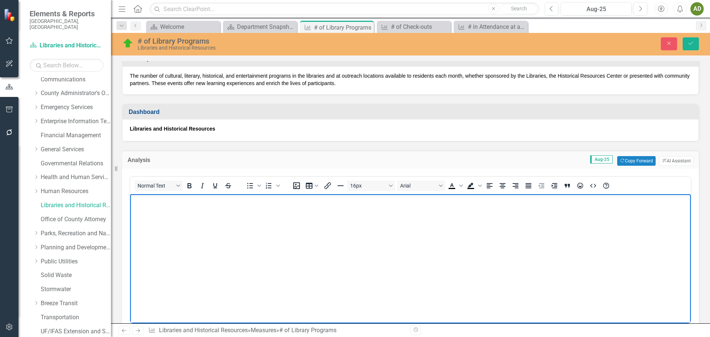
scroll to position [1, 0]
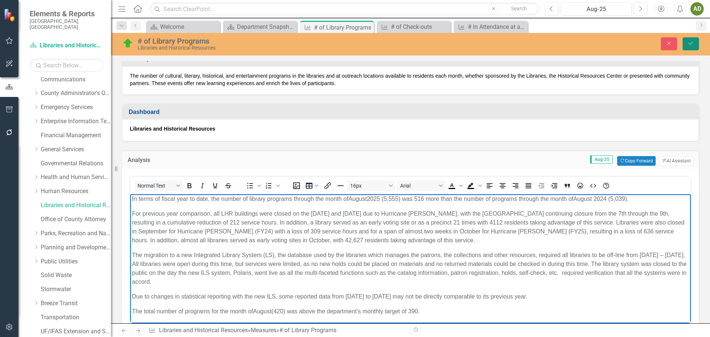
click at [689, 45] on icon "Save" at bounding box center [690, 43] width 7 height 5
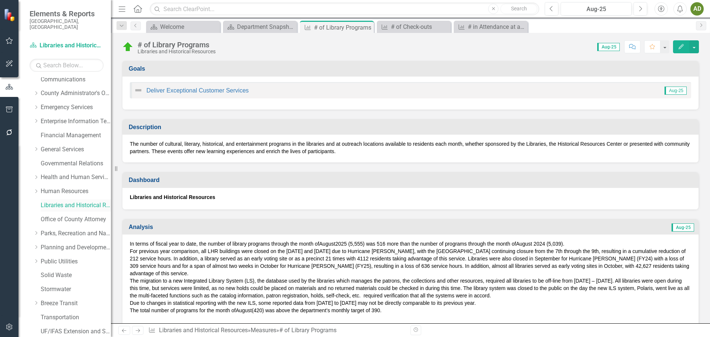
click at [72, 201] on link "Libraries and Historical Resources" at bounding box center [76, 205] width 70 height 9
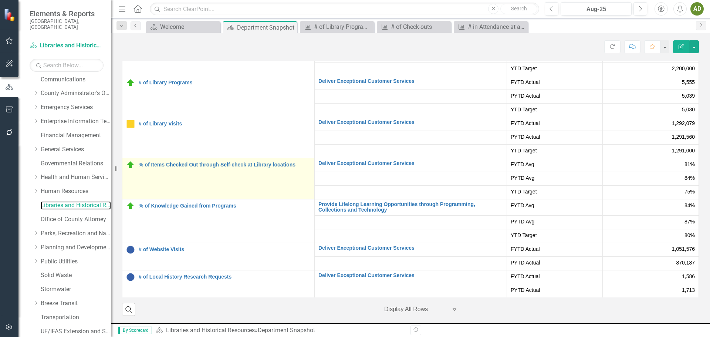
scroll to position [32, 0]
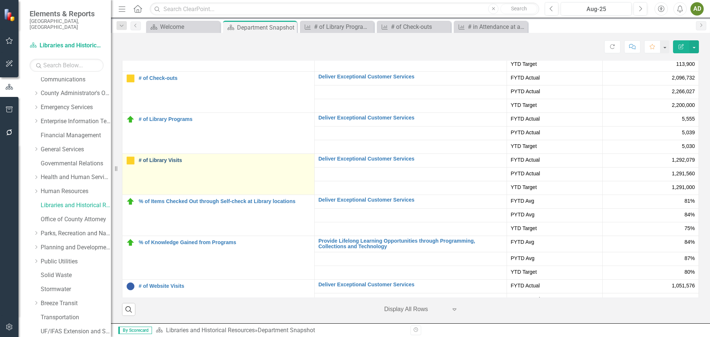
click at [173, 160] on link "# of Library Visits" at bounding box center [225, 160] width 172 height 6
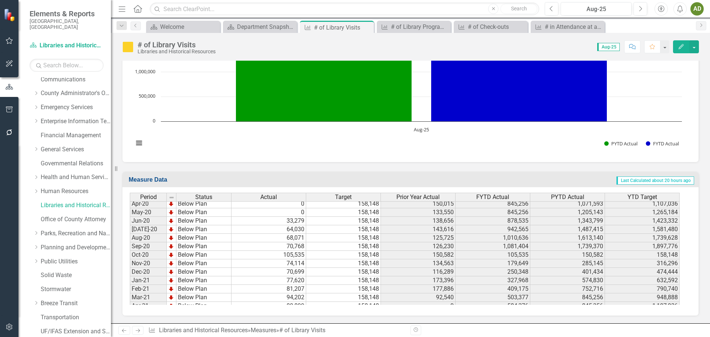
scroll to position [725, 0]
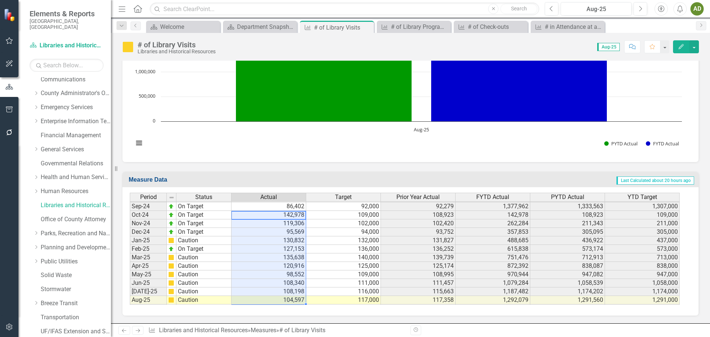
drag, startPoint x: 262, startPoint y: 220, endPoint x: 271, endPoint y: 299, distance: 79.5
click at [271, 299] on tbody "Aug-23 Caution 96,913 113,000 113,224 1,241,284 1,160,971 1,147,500 Sept-23 On …" at bounding box center [405, 214] width 550 height 247
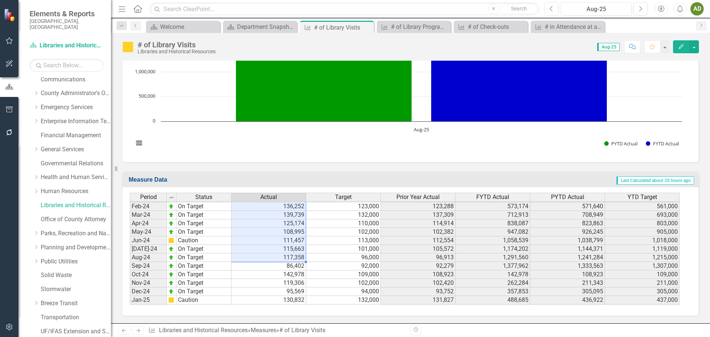
drag, startPoint x: 275, startPoint y: 226, endPoint x: 284, endPoint y: 258, distance: 34.0
click at [284, 258] on tbody "Aug-22 On Target 113,224 110,000 84,587 1,160,971 915,365 1,210,000 Sep-22 Belo…" at bounding box center [405, 202] width 550 height 306
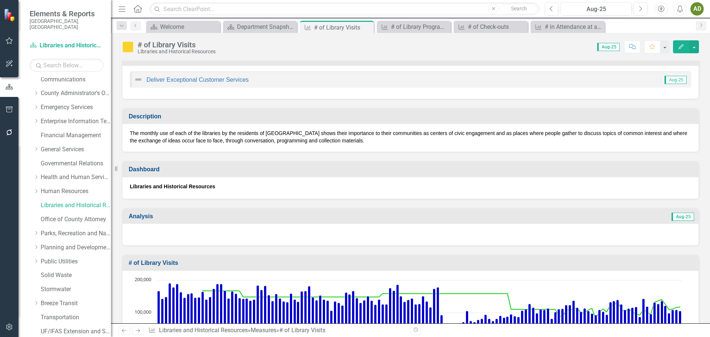
scroll to position [0, 0]
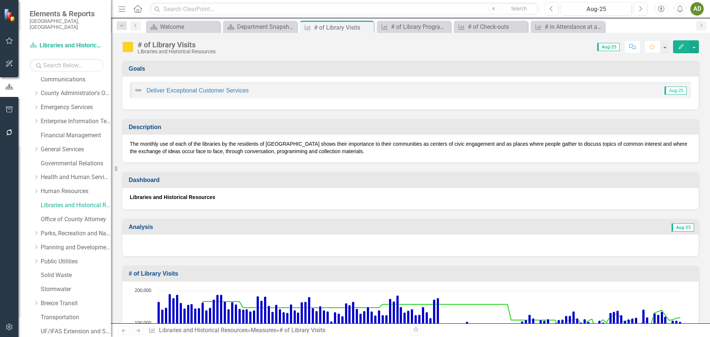
click at [155, 242] on div at bounding box center [410, 244] width 576 height 21
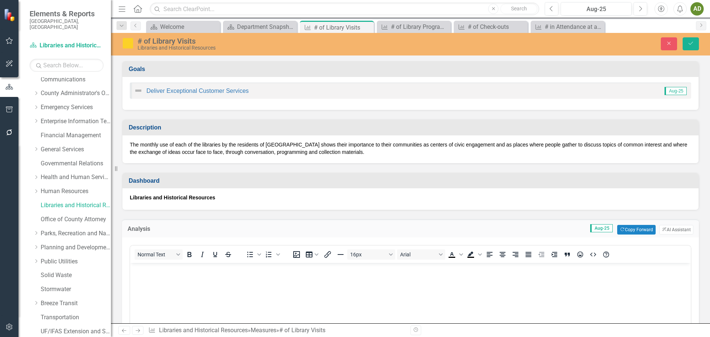
click at [154, 275] on body "Rich Text Area. Press ALT-0 for help." at bounding box center [410, 318] width 560 height 111
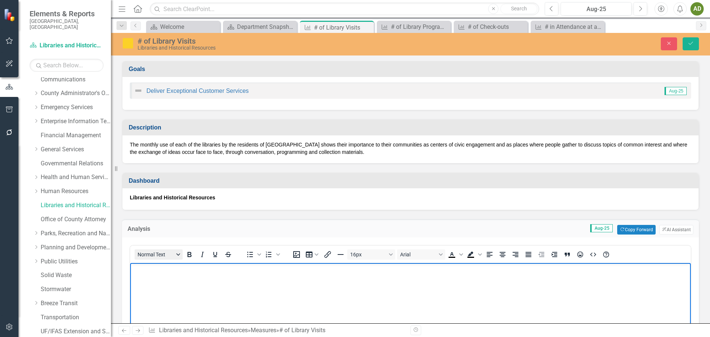
scroll to position [64, 0]
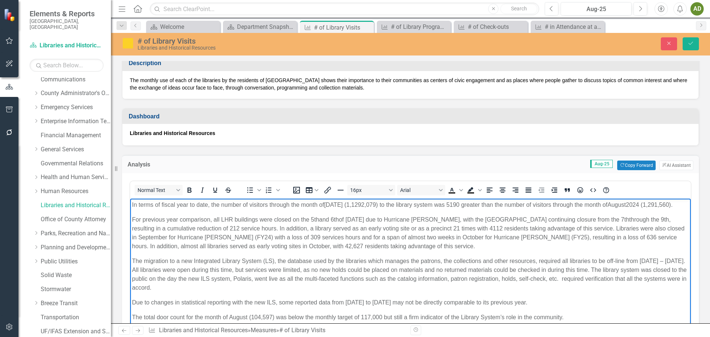
click at [466, 205] on span "o the library system was 5190 greater than the number of visitors through the m…" at bounding box center [494, 204] width 226 height 6
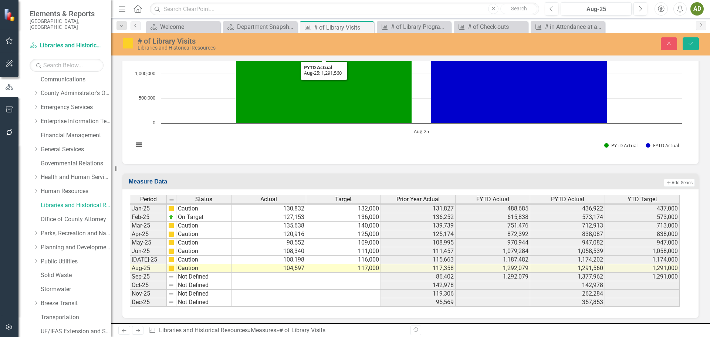
scroll to position [557, 0]
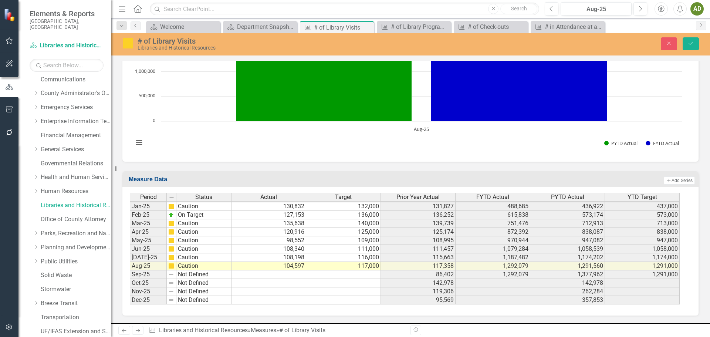
click at [168, 213] on td at bounding box center [172, 215] width 10 height 9
click at [173, 216] on img at bounding box center [171, 215] width 6 height 6
click at [172, 215] on img at bounding box center [171, 215] width 6 height 6
click at [130, 44] on img at bounding box center [128, 43] width 12 height 12
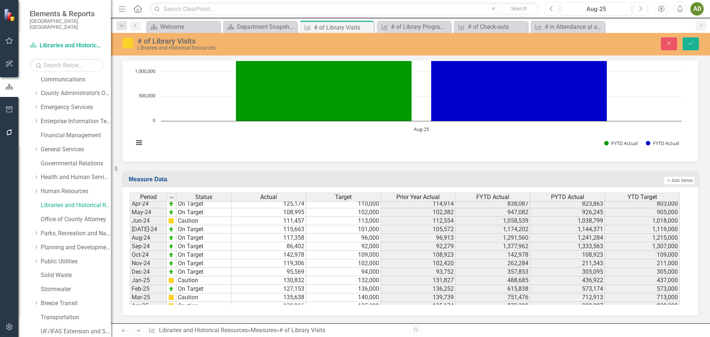
scroll to position [1099, 0]
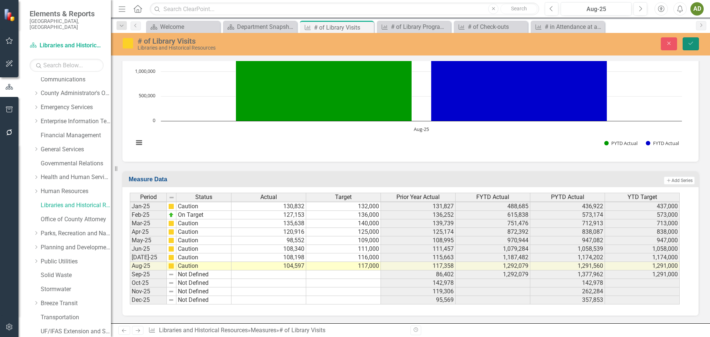
click at [690, 43] on icon "Save" at bounding box center [690, 43] width 7 height 5
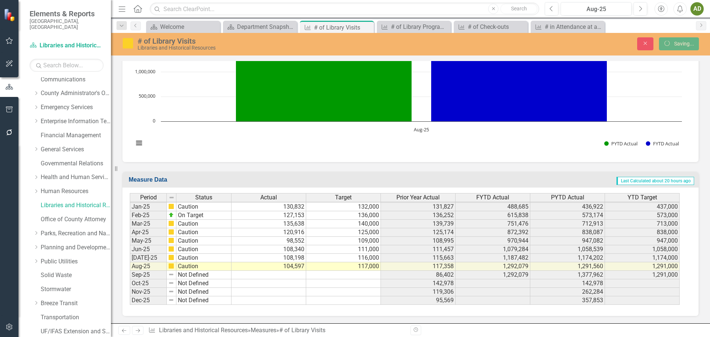
scroll to position [458, 0]
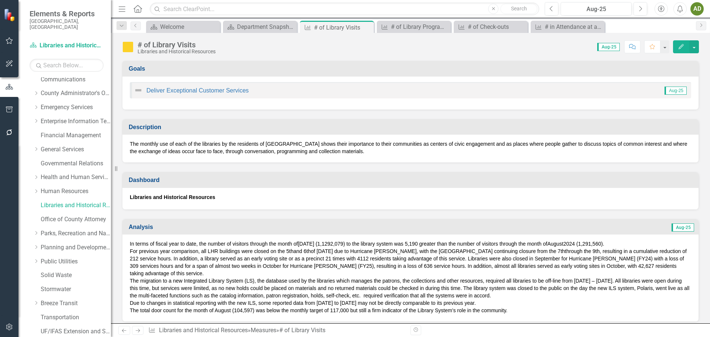
click at [429, 243] on span "o the library system was 5,190 greater than the number of visitors through the …" at bounding box center [447, 244] width 199 height 6
click at [421, 244] on span "o the library system was 5,190 greater than the number of visitors through the …" at bounding box center [447, 244] width 199 height 6
click at [422, 243] on span "o the library system was 5,190 greater than the number of visitors through the …" at bounding box center [447, 244] width 199 height 6
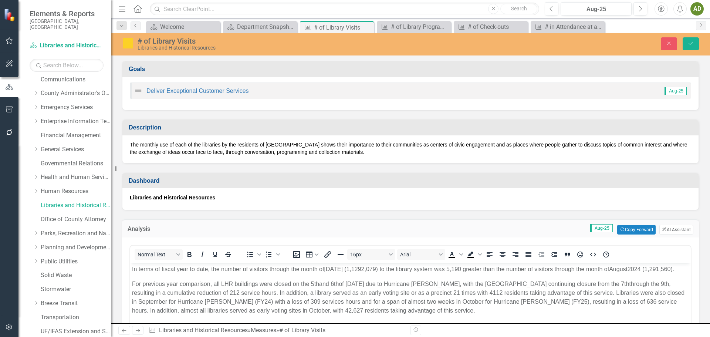
scroll to position [0, 0]
click at [464, 269] on span "o the library system was 5,190 greater than the number of visitors through the …" at bounding box center [495, 269] width 228 height 6
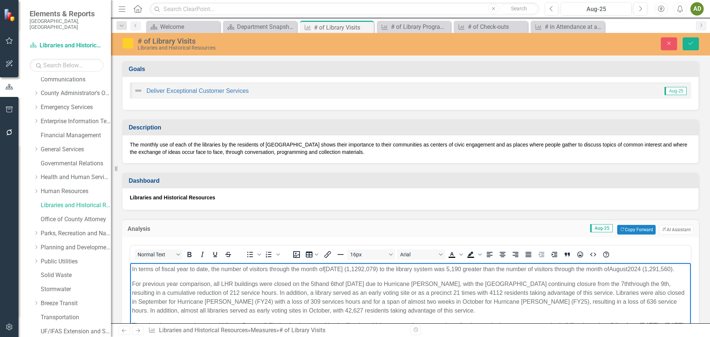
click at [465, 268] on span "o the library system was 5,190 greater than the number of visitors through the …" at bounding box center [495, 269] width 228 height 6
click at [471, 268] on span "o the library system was 5190 greater than the number of visitors through the m…" at bounding box center [494, 269] width 226 height 6
click at [367, 269] on span "August 2025 (1,1292,079) t" at bounding box center [352, 269] width 57 height 6
click at [689, 45] on icon "Save" at bounding box center [690, 43] width 7 height 5
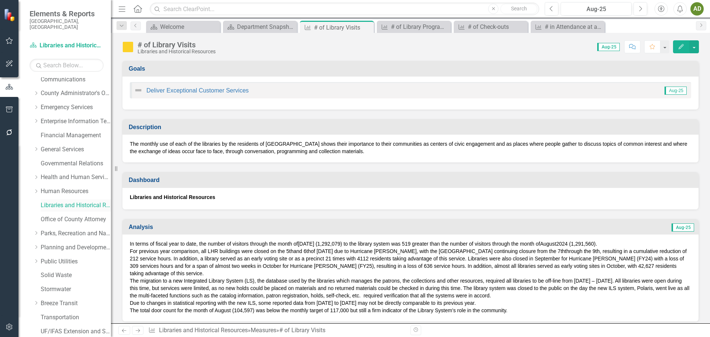
click at [61, 201] on link "Libraries and Historical Resources" at bounding box center [76, 205] width 70 height 9
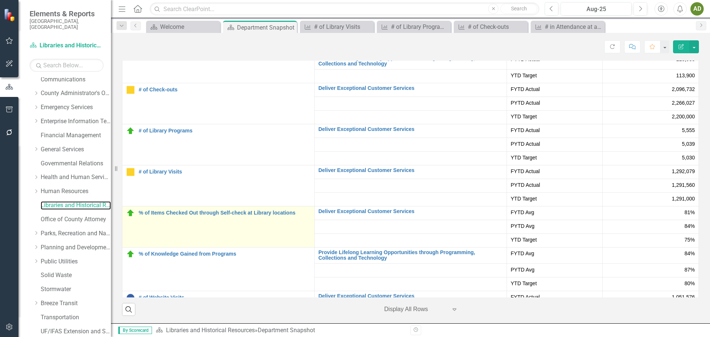
scroll to position [37, 0]
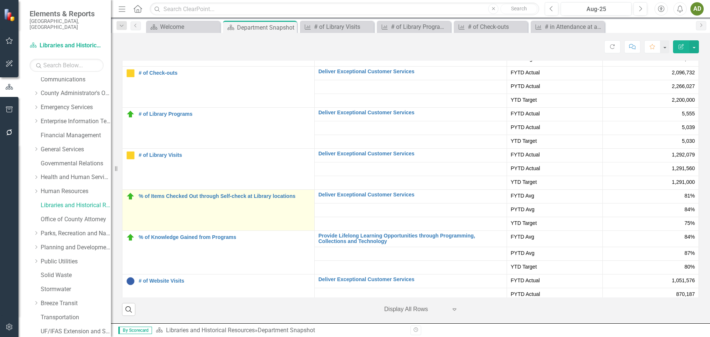
click at [230, 200] on div "% of Items Checked Out through Self-check at Library locations" at bounding box center [218, 196] width 184 height 9
click at [205, 197] on link "% of Items Checked Out through Self-check at Library locations" at bounding box center [225, 196] width 172 height 6
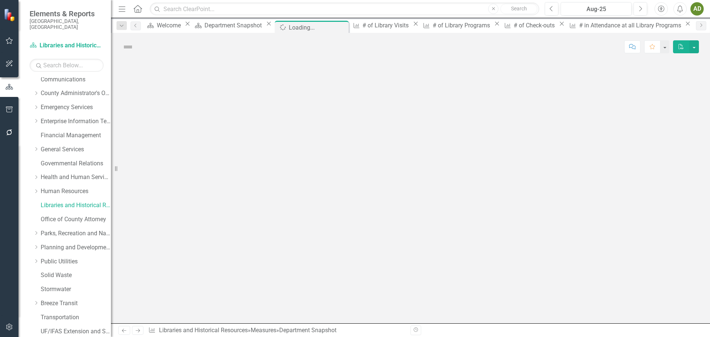
click at [205, 197] on div at bounding box center [410, 192] width 599 height 262
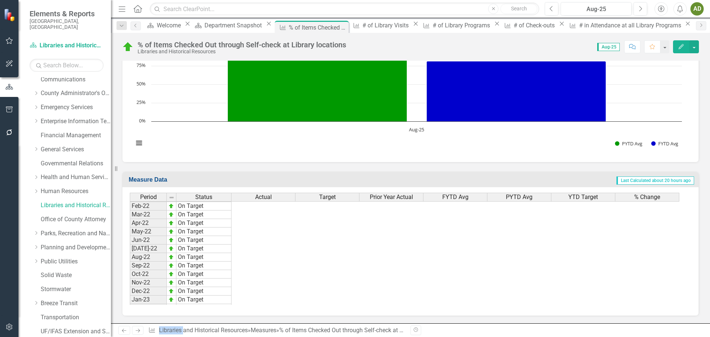
scroll to position [967, 0]
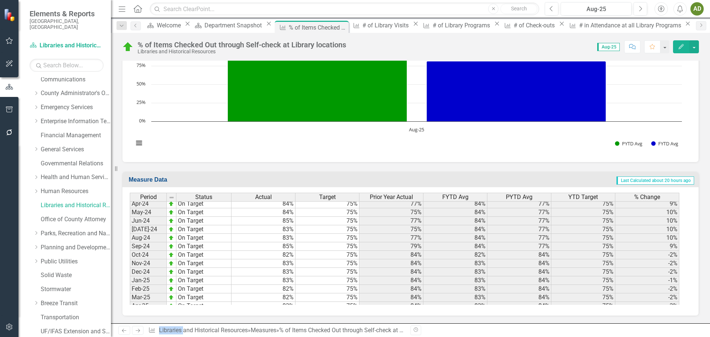
click at [274, 241] on tbody "Feb-23 On Target 77% 75% 79% 77% 78% 75% -1% Mar-23 On Target 77% 75% 75% 77% 7…" at bounding box center [404, 229] width 549 height 298
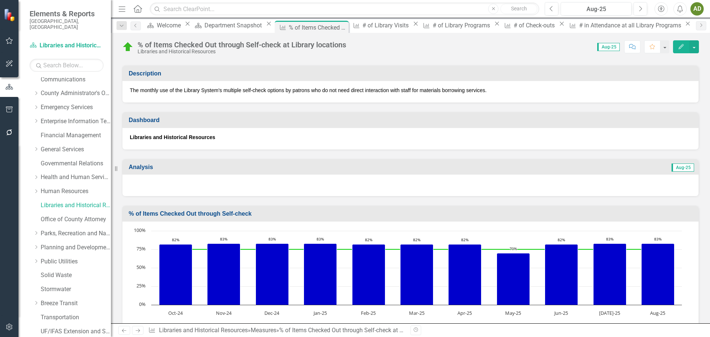
click at [221, 180] on div at bounding box center [410, 184] width 576 height 21
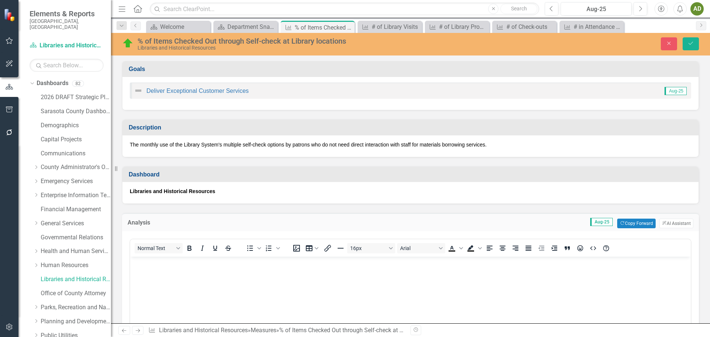
scroll to position [593, 0]
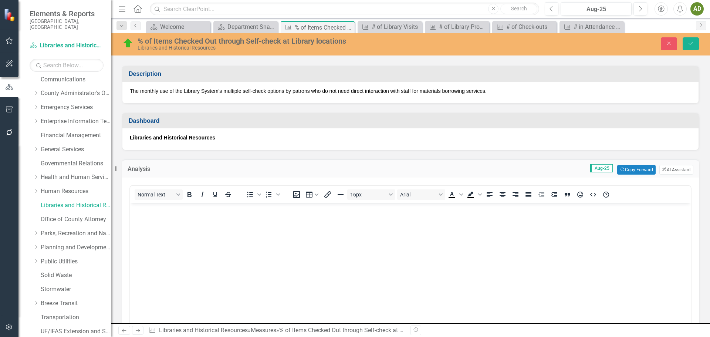
click at [184, 220] on body "Rich Text Area. Press ALT-0 for help." at bounding box center [410, 258] width 560 height 111
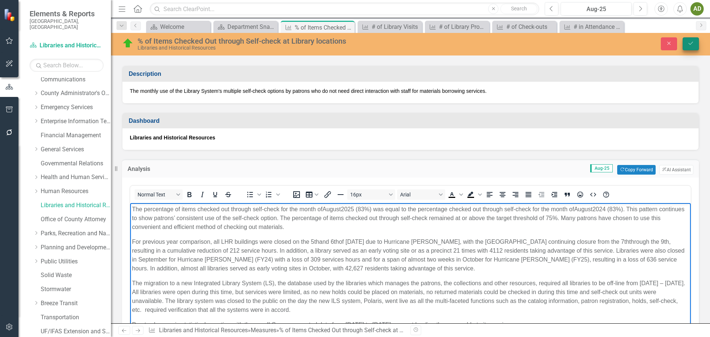
click at [693, 43] on icon "Save" at bounding box center [690, 43] width 7 height 5
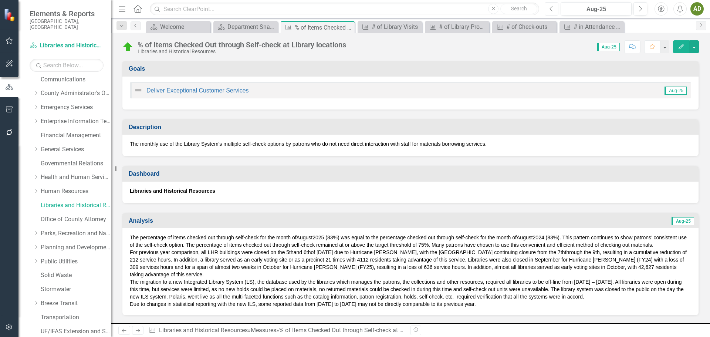
click at [556, 8] on button "Previous" at bounding box center [552, 8] width 14 height 13
click at [543, 235] on span "2024 (85%). This" at bounding box center [533, 237] width 39 height 6
click at [543, 237] on span "2024 (85%). This" at bounding box center [533, 237] width 39 height 6
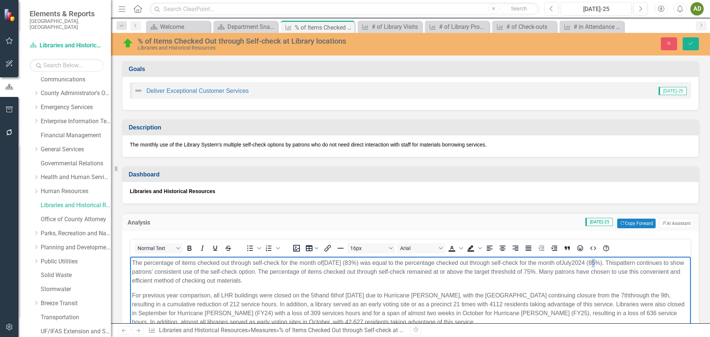
click at [605, 262] on span "2024 (85%). This" at bounding box center [594, 263] width 45 height 6
click at [693, 43] on icon "Save" at bounding box center [690, 43] width 7 height 5
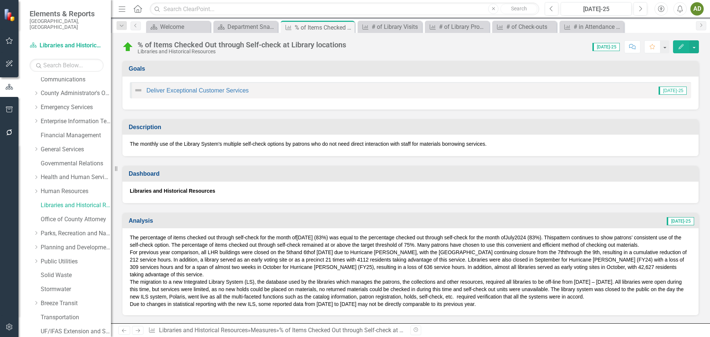
click at [681, 47] on icon "button" at bounding box center [680, 46] width 5 height 5
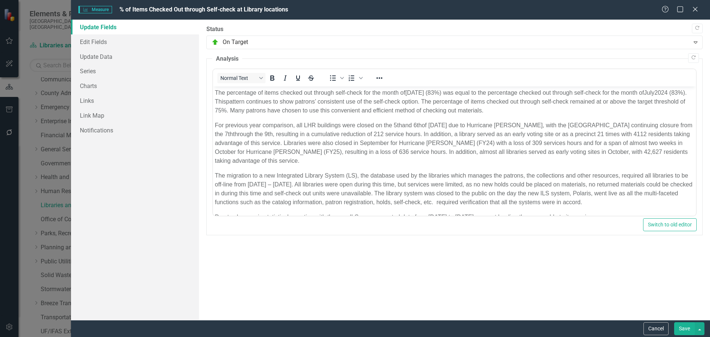
click at [689, 331] on button "Save" at bounding box center [684, 328] width 21 height 13
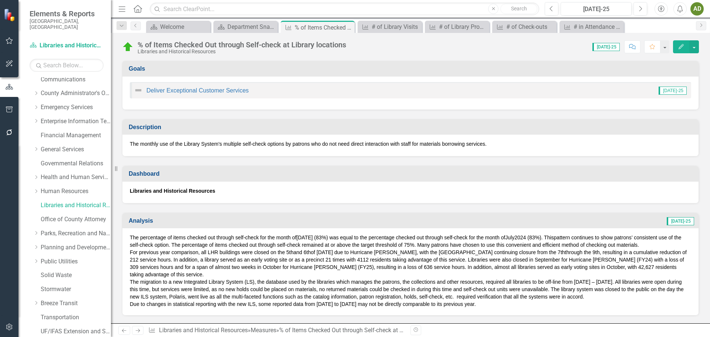
click at [610, 48] on span "[DATE]-25" at bounding box center [605, 47] width 27 height 8
click at [641, 8] on icon "button" at bounding box center [640, 8] width 3 height 5
drag, startPoint x: 62, startPoint y: 199, endPoint x: 96, endPoint y: 199, distance: 33.7
click at [63, 201] on link "Libraries and Historical Resources" at bounding box center [76, 205] width 70 height 9
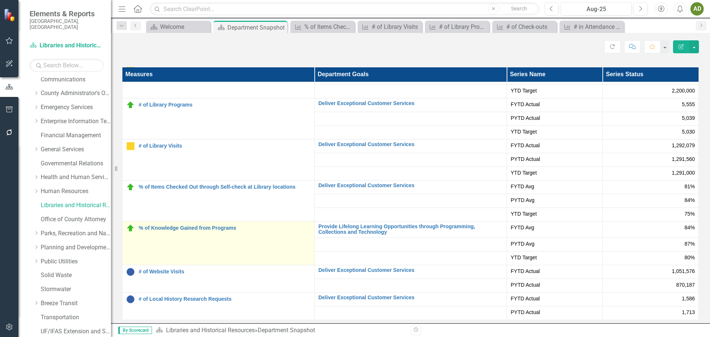
scroll to position [1412, 0]
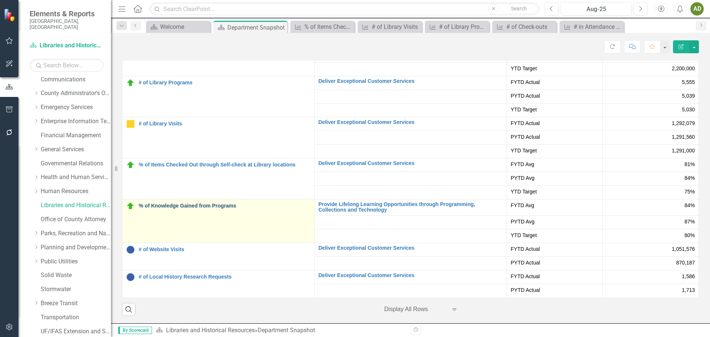
click at [175, 205] on link "% of Knowledge Gained from Programs" at bounding box center [225, 206] width 172 height 6
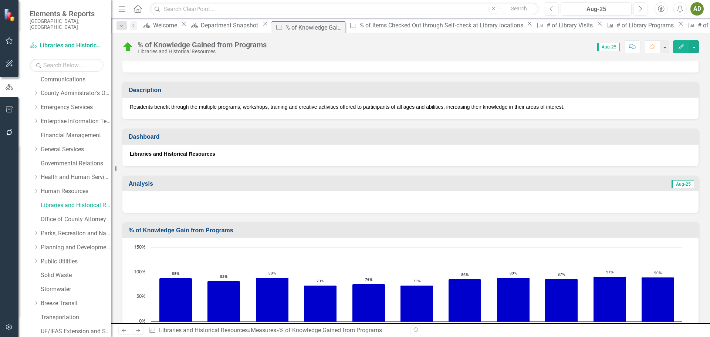
click at [156, 202] on div at bounding box center [410, 201] width 576 height 21
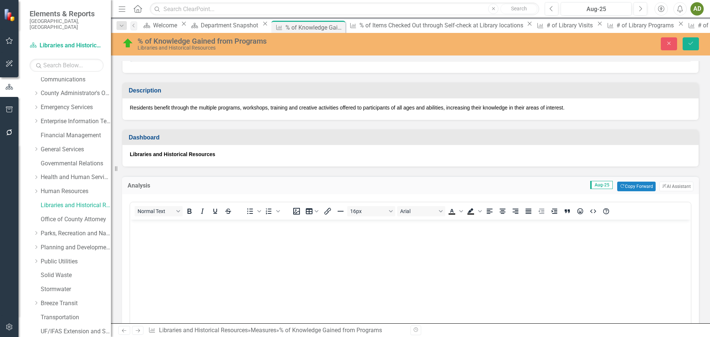
click at [162, 237] on body "Rich Text Area. Press ALT-0 for help." at bounding box center [410, 275] width 560 height 111
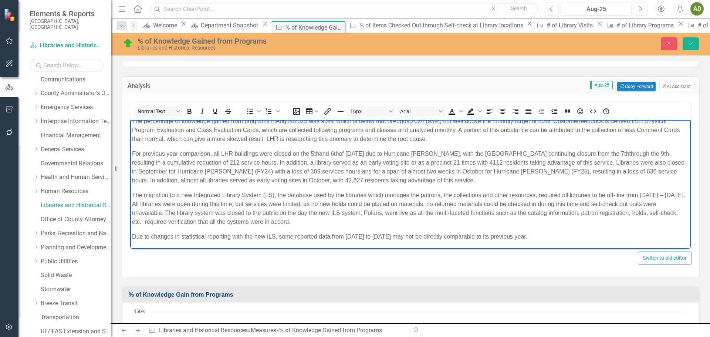
scroll to position [163, 0]
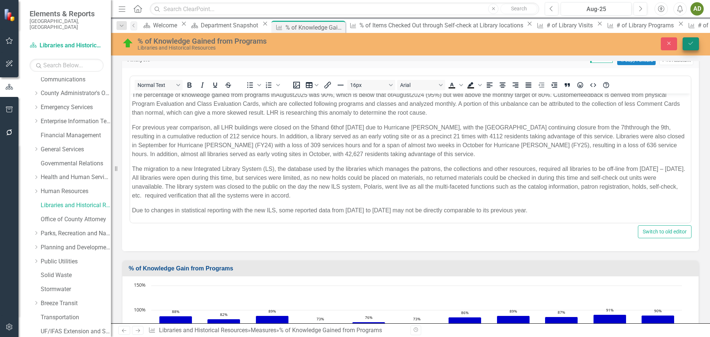
click at [691, 45] on icon "Save" at bounding box center [690, 43] width 7 height 5
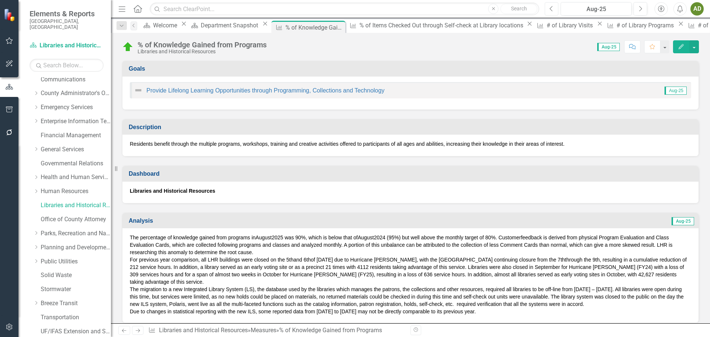
click at [550, 9] on icon "button" at bounding box center [551, 8] width 3 height 5
click at [413, 236] on span "2024 (85%) but well above the monthly target of 80%. Customer feedback is deriv…" at bounding box center [406, 240] width 553 height 13
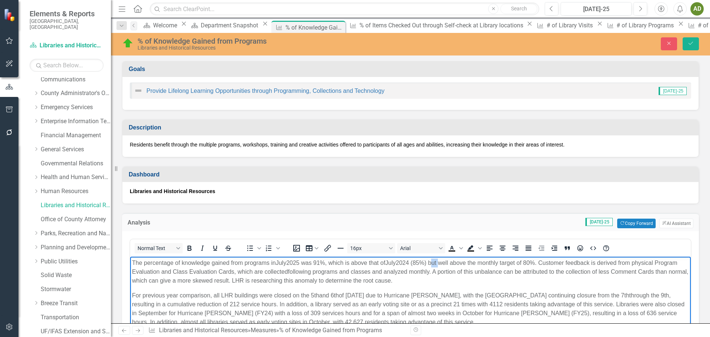
drag, startPoint x: 435, startPoint y: 262, endPoint x: 443, endPoint y: 262, distance: 7.8
click at [443, 262] on span "2024 (85%) but well above the monthly target of 80%. Customer feedback is deriv…" at bounding box center [404, 267] width 545 height 15
click at [689, 43] on icon "Save" at bounding box center [690, 43] width 7 height 5
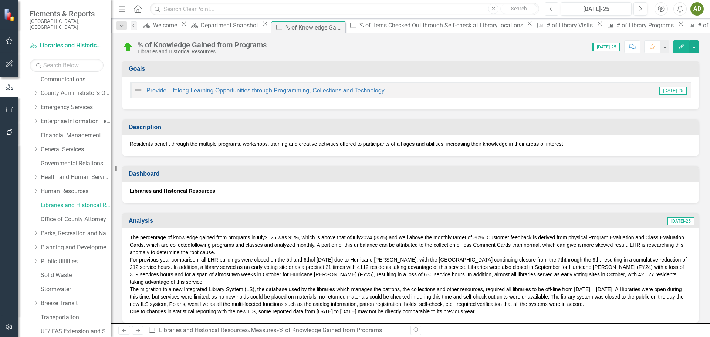
click at [551, 9] on icon "Previous" at bounding box center [551, 9] width 4 height 7
click at [640, 8] on icon "Next" at bounding box center [640, 9] width 4 height 7
click at [641, 11] on icon "Next" at bounding box center [640, 9] width 4 height 7
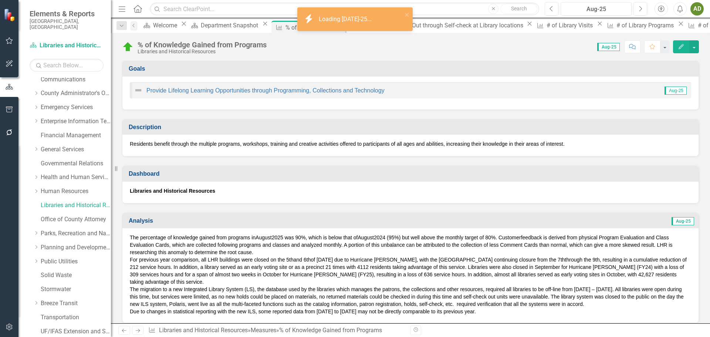
click at [610, 48] on span "Aug-25" at bounding box center [608, 47] width 23 height 8
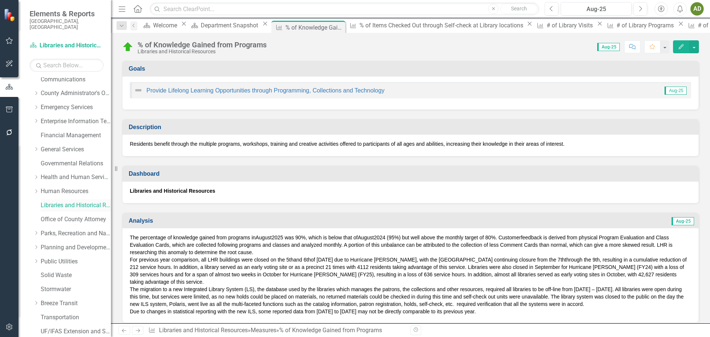
click at [74, 201] on link "Libraries and Historical Resources" at bounding box center [76, 205] width 70 height 9
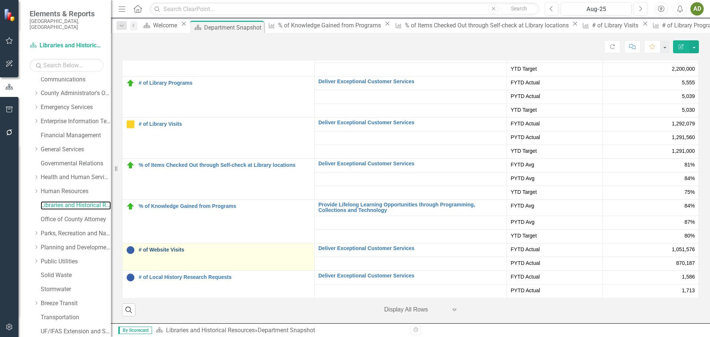
scroll to position [1412, 0]
click at [167, 250] on link "# of Website Visits" at bounding box center [225, 250] width 172 height 6
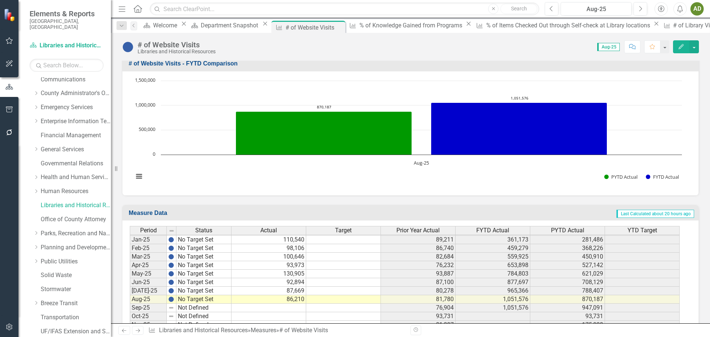
scroll to position [1111, 0]
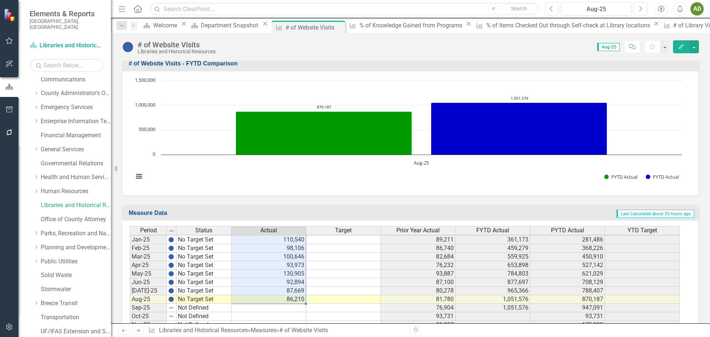
drag, startPoint x: 278, startPoint y: 253, endPoint x: 280, endPoint y: 301, distance: 48.1
click at [280, 301] on tbody "Aug-23 No Target Set 77,857 77,192 872,154 823,433 Sept-23 No Target Set 71,427…" at bounding box center [405, 214] width 550 height 247
click at [130, 295] on div "Period Status Actual Target Prior Year Actual FYTD Actual PYTD Actual YTD Targe…" at bounding box center [130, 210] width 0 height 256
drag, startPoint x: 279, startPoint y: 252, endPoint x: 284, endPoint y: 301, distance: 49.0
click at [284, 301] on tbody "Aug-23 No Target Set 77,857 77,192 872,154 823,433 Sept-23 No Target Set 71,427…" at bounding box center [405, 214] width 550 height 247
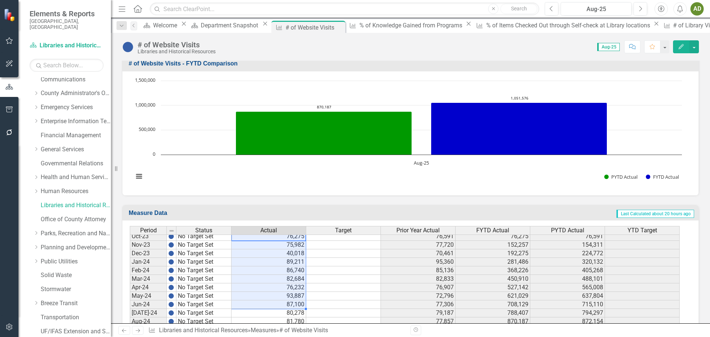
scroll to position [1037, 0]
drag, startPoint x: 274, startPoint y: 261, endPoint x: 271, endPoint y: 309, distance: 47.4
click at [271, 309] on tbody "Aug-22 No Target Set 77,192 70,587 823,433 782,700 Sep-22 No Target Set 63,125 …" at bounding box center [405, 248] width 550 height 298
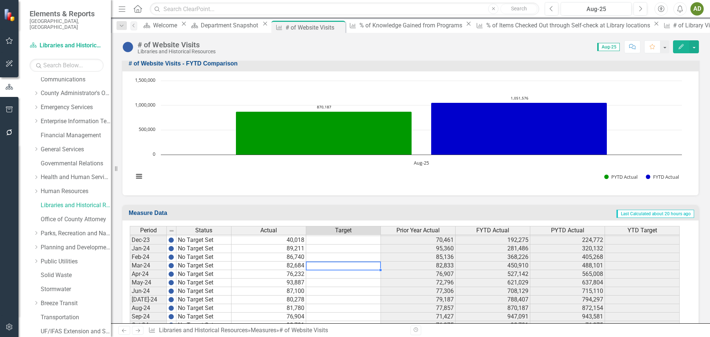
click at [347, 265] on td at bounding box center [343, 265] width 75 height 9
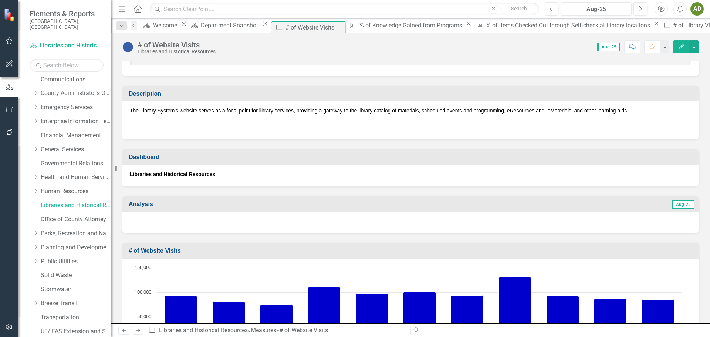
scroll to position [74, 0]
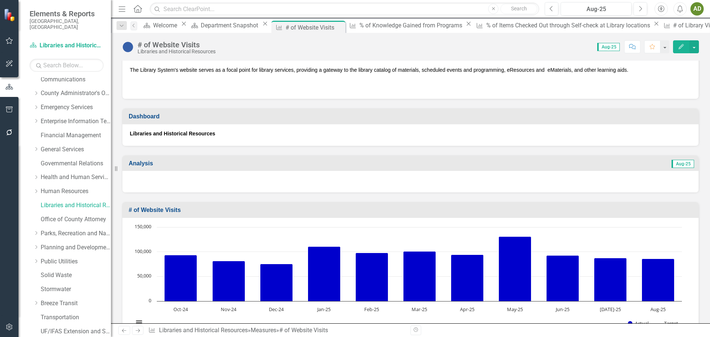
click at [155, 183] on div at bounding box center [410, 181] width 576 height 21
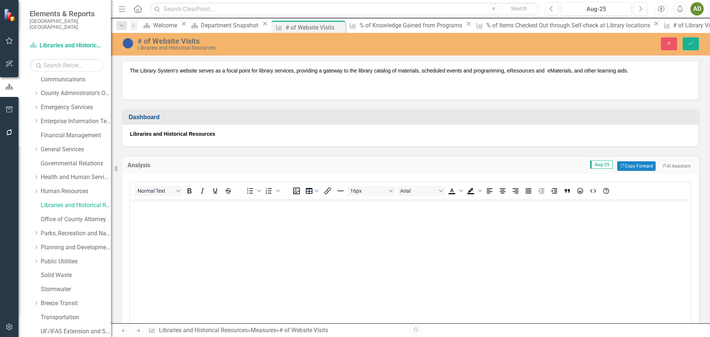
scroll to position [0, 0]
click at [156, 211] on body "Rich Text Area. Press ALT-0 for help." at bounding box center [410, 254] width 560 height 111
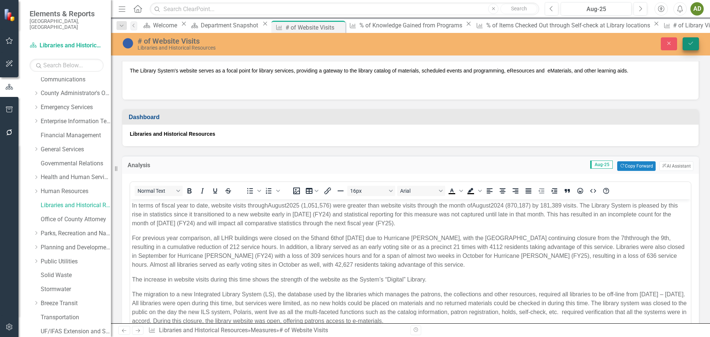
click at [694, 44] on button "Save" at bounding box center [690, 43] width 16 height 13
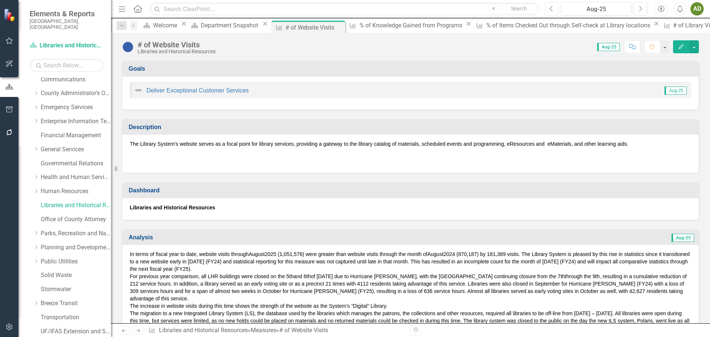
click at [553, 11] on icon "Previous" at bounding box center [551, 9] width 4 height 7
click at [481, 252] on span "2024 (779,556) by 185,810 visits. The Library" at bounding box center [477, 254] width 104 height 6
click at [482, 253] on span "2024 (779,556) by 185,810 visits. The Library" at bounding box center [477, 254] width 104 height 6
click at [482, 253] on div "In terms of fiscal year to date, website visits through July 2025 (965,366) wer…" at bounding box center [410, 303] width 576 height 116
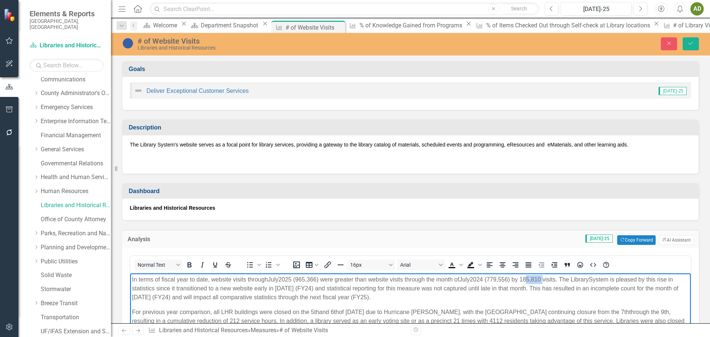
drag, startPoint x: 528, startPoint y: 279, endPoint x: 546, endPoint y: 278, distance: 18.1
click at [546, 278] on span "2024 (779,556) by 185,810 visits. The Library" at bounding box center [529, 279] width 119 height 6
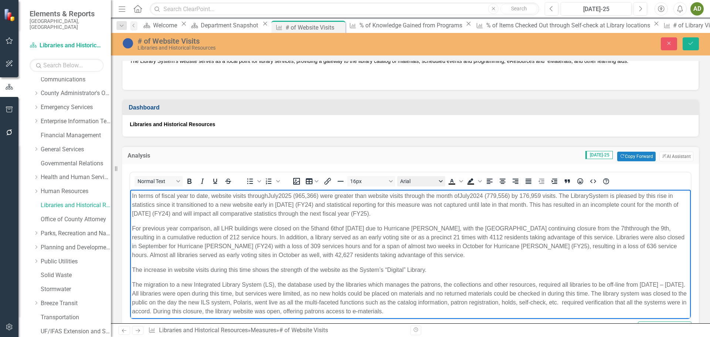
scroll to position [74, 0]
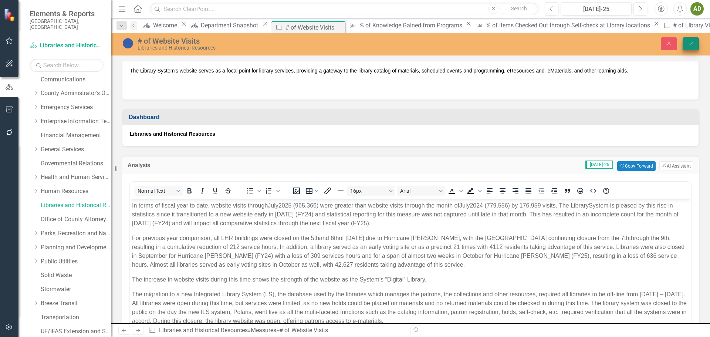
click at [692, 44] on icon "Save" at bounding box center [690, 43] width 7 height 5
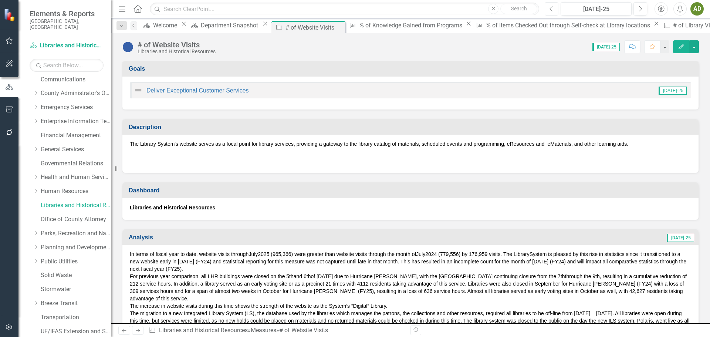
click at [552, 9] on icon "Previous" at bounding box center [551, 9] width 4 height 7
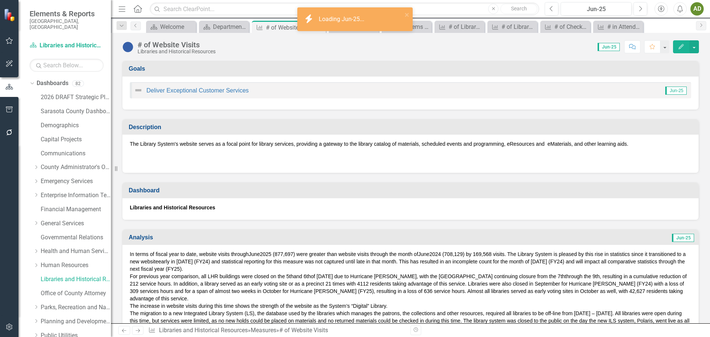
scroll to position [74, 0]
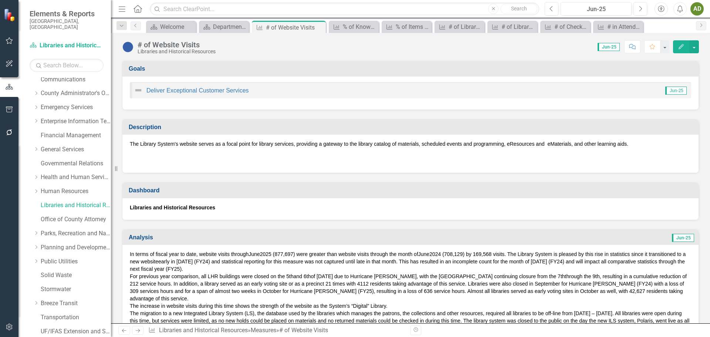
click at [679, 47] on icon "Edit" at bounding box center [681, 46] width 7 height 5
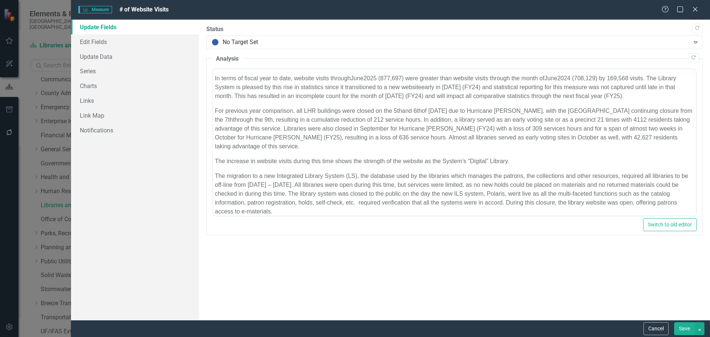
scroll to position [0, 0]
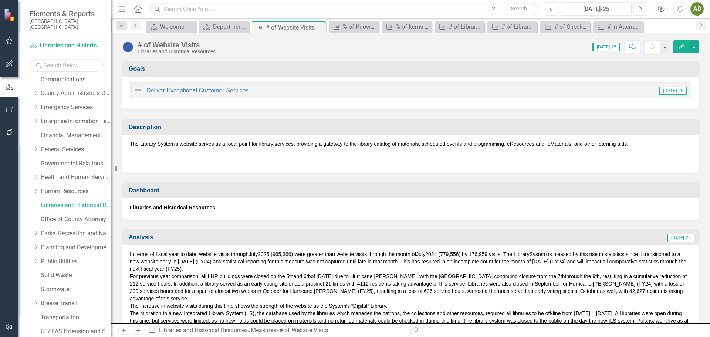
click at [640, 10] on icon "Next" at bounding box center [640, 9] width 4 height 7
click at [68, 201] on link "Libraries and Historical Resources" at bounding box center [76, 205] width 70 height 9
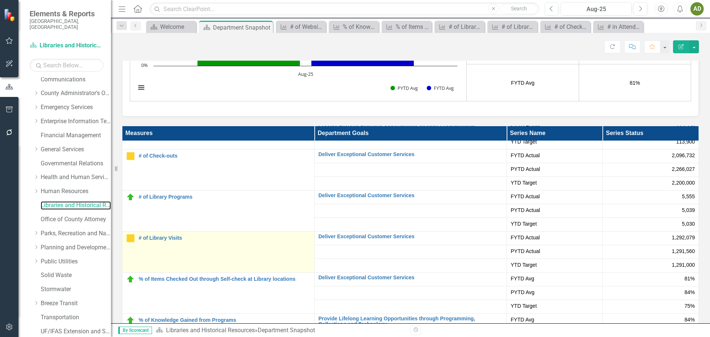
scroll to position [68, 0]
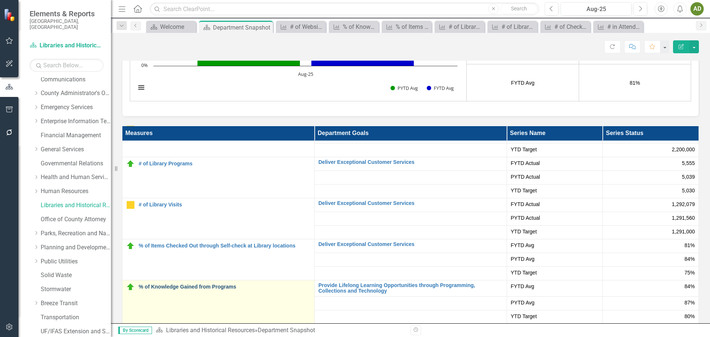
click at [196, 285] on link "% of Knowledge Gained from Programs" at bounding box center [225, 287] width 172 height 6
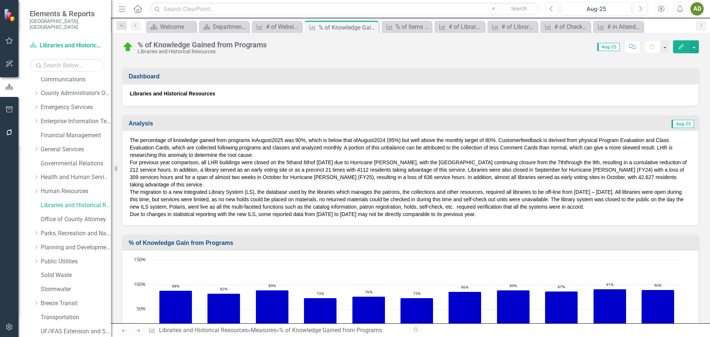
scroll to position [74, 0]
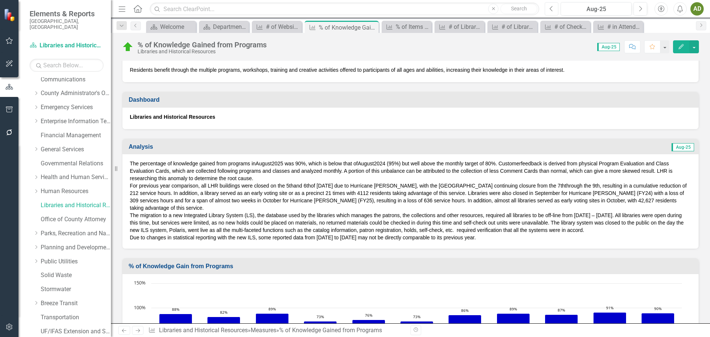
click at [551, 9] on icon "Previous" at bounding box center [551, 9] width 4 height 7
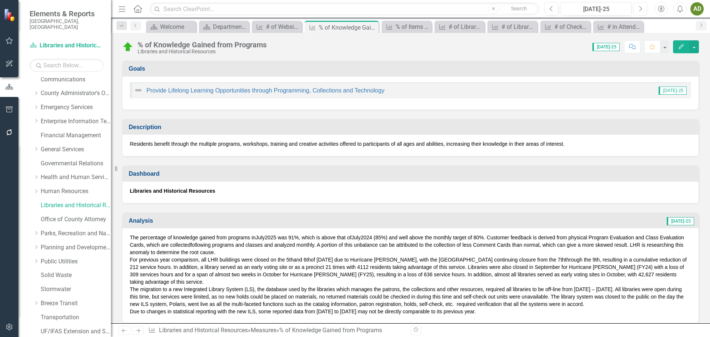
click at [641, 8] on icon "button" at bounding box center [640, 8] width 3 height 5
click at [57, 201] on link "Libraries and Historical Resources" at bounding box center [76, 205] width 70 height 9
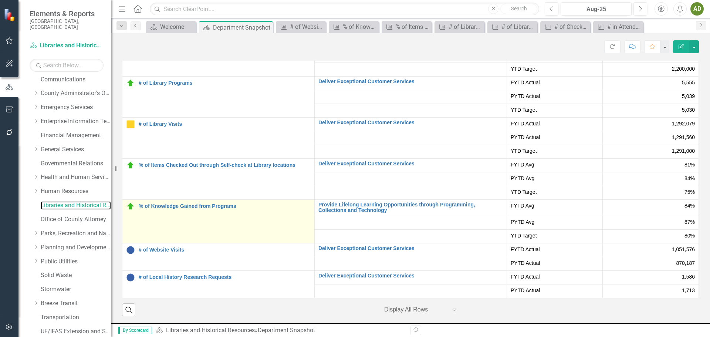
scroll to position [1412, 0]
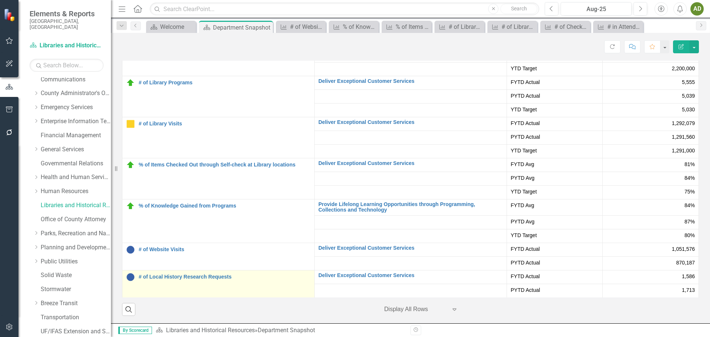
click at [192, 272] on div "# of Local History Research Requests" at bounding box center [218, 276] width 184 height 9
click at [192, 278] on link "# of Local History Research Requests" at bounding box center [225, 277] width 172 height 6
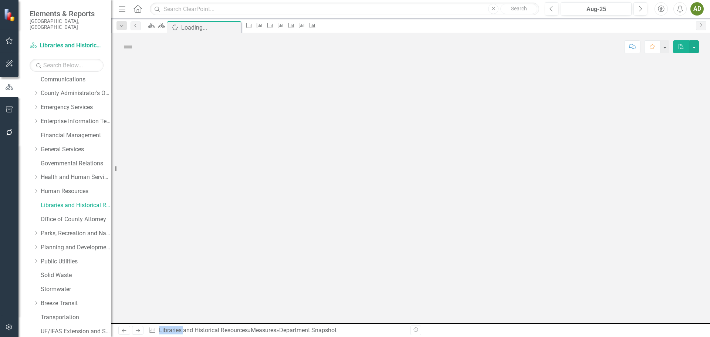
click at [192, 278] on div at bounding box center [410, 192] width 599 height 262
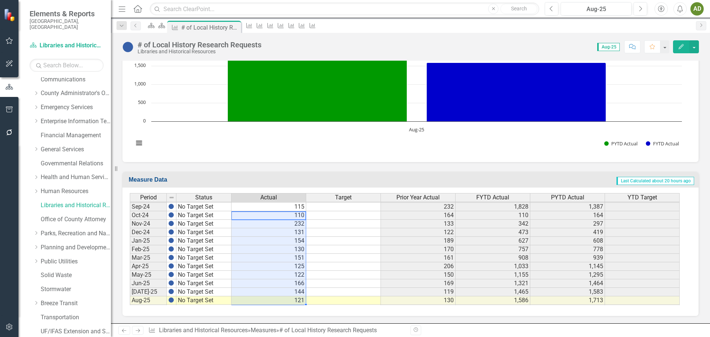
drag, startPoint x: 280, startPoint y: 218, endPoint x: 282, endPoint y: 301, distance: 82.5
click at [282, 301] on tbody "Aug-23 No Target Set 149 250 1,155 2,696 Sept-23 No Target Set 232 190 1,387 2,…" at bounding box center [405, 215] width 550 height 247
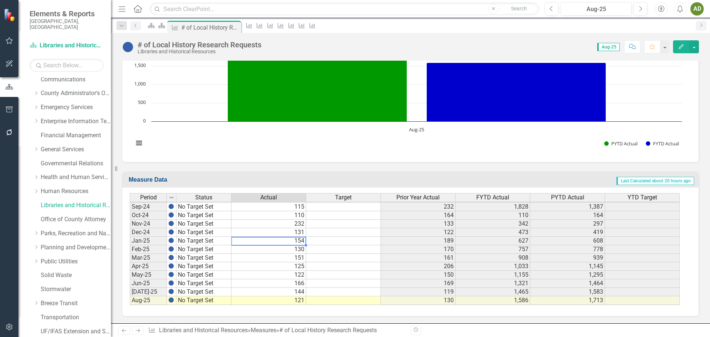
click at [130, 244] on div "Period Status Actual Target Prior Year Actual FYTD Actual PYTD Actual YTD Targe…" at bounding box center [130, 211] width 0 height 256
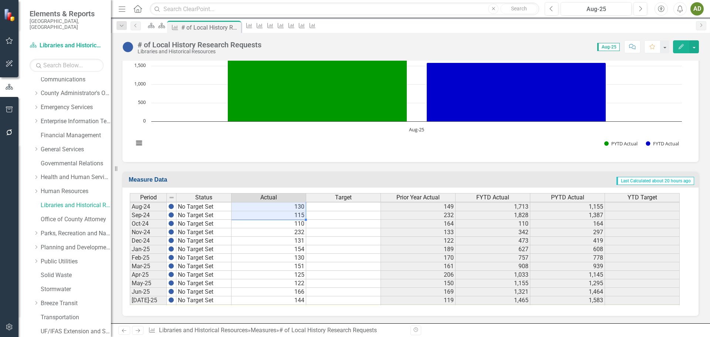
drag, startPoint x: 278, startPoint y: 225, endPoint x: 294, endPoint y: 214, distance: 19.8
click at [294, 214] on td "115" at bounding box center [268, 215] width 75 height 9
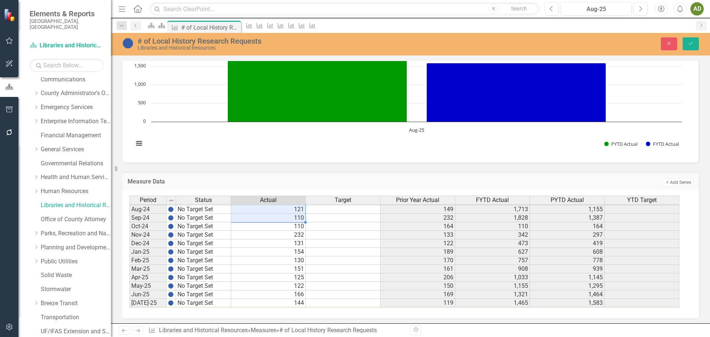
type textarea "110"
click at [669, 43] on icon "button" at bounding box center [668, 43] width 3 height 3
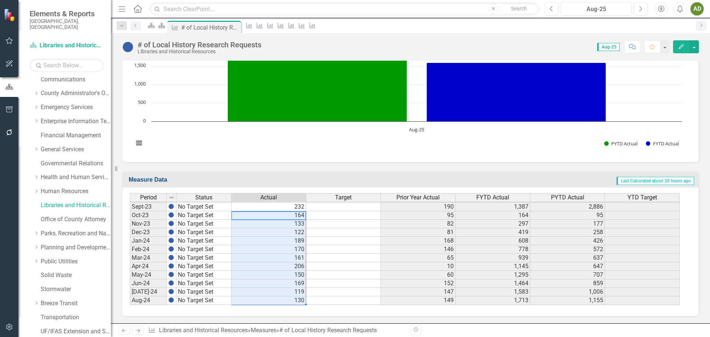
drag, startPoint x: 284, startPoint y: 228, endPoint x: 289, endPoint y: 300, distance: 72.3
click at [289, 300] on tbody "Aug-22 No Target Set 250 312 2,696 1,980 Sep-22 No Target Set 190 272 2,886 2,2…" at bounding box center [405, 241] width 550 height 298
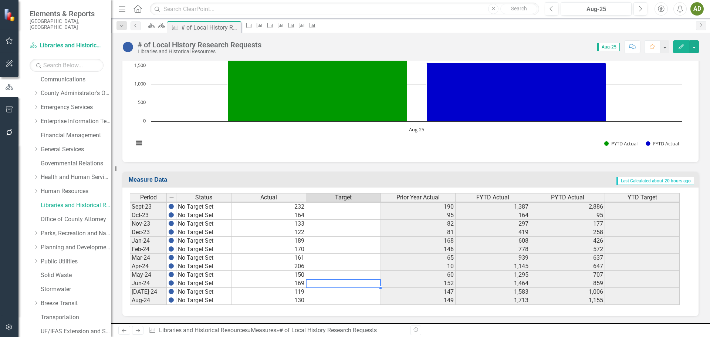
click at [130, 287] on div "Period Status Actual Target Prior Year Actual FYTD Actual PYTD Actual YTD Targe…" at bounding box center [130, 236] width 0 height 307
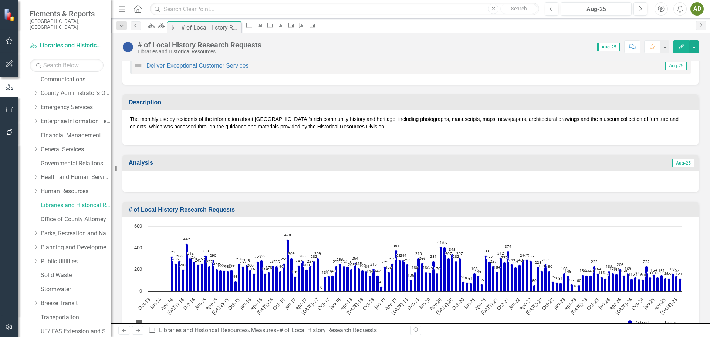
scroll to position [20, 0]
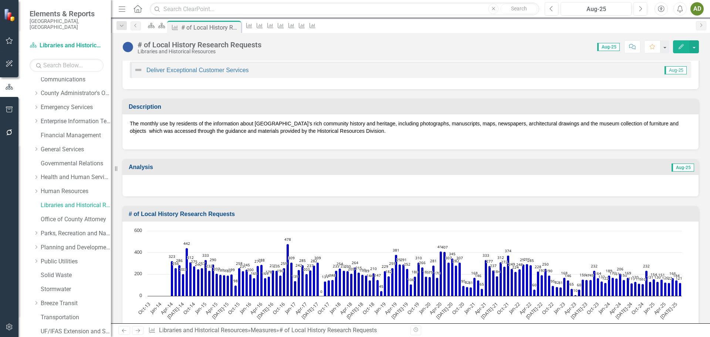
click at [165, 179] on div at bounding box center [410, 185] width 576 height 21
click at [166, 179] on div at bounding box center [410, 185] width 576 height 21
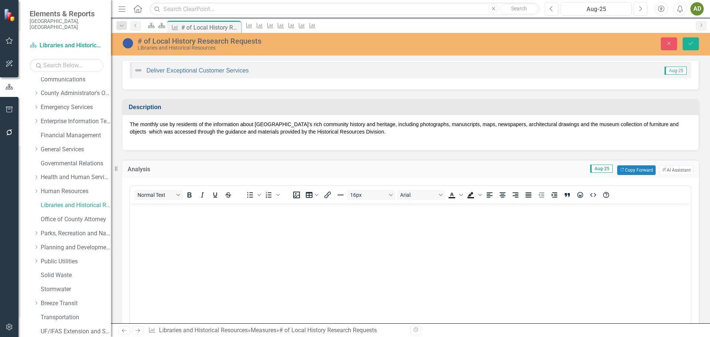
scroll to position [0, 0]
click at [157, 218] on body "Rich Text Area. Press ALT-0 for help." at bounding box center [410, 258] width 560 height 111
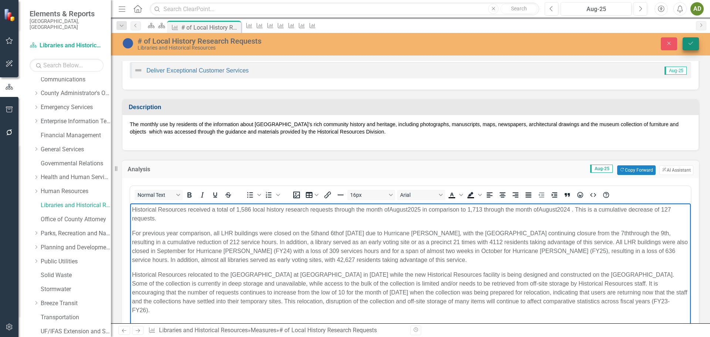
click at [689, 43] on icon "Save" at bounding box center [690, 43] width 7 height 5
